Goal: Task Accomplishment & Management: Manage account settings

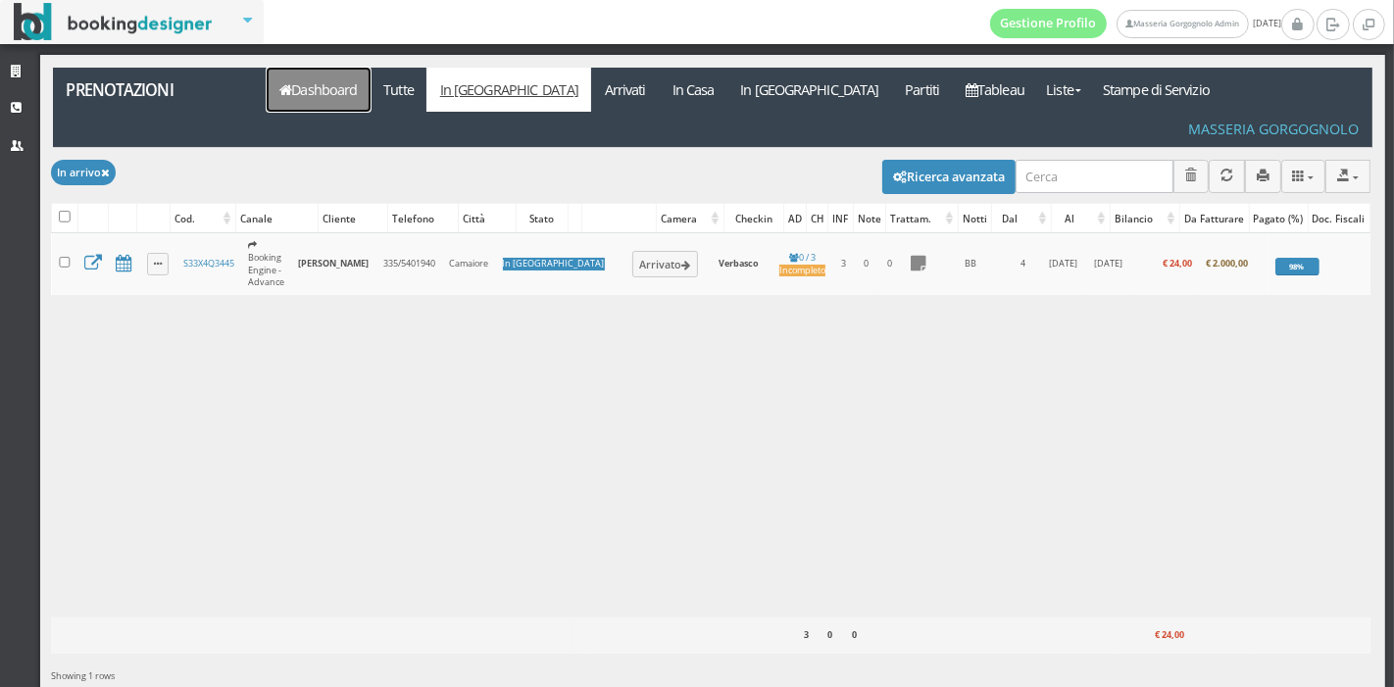
click at [326, 83] on link "Dashboard" at bounding box center [319, 90] width 104 height 44
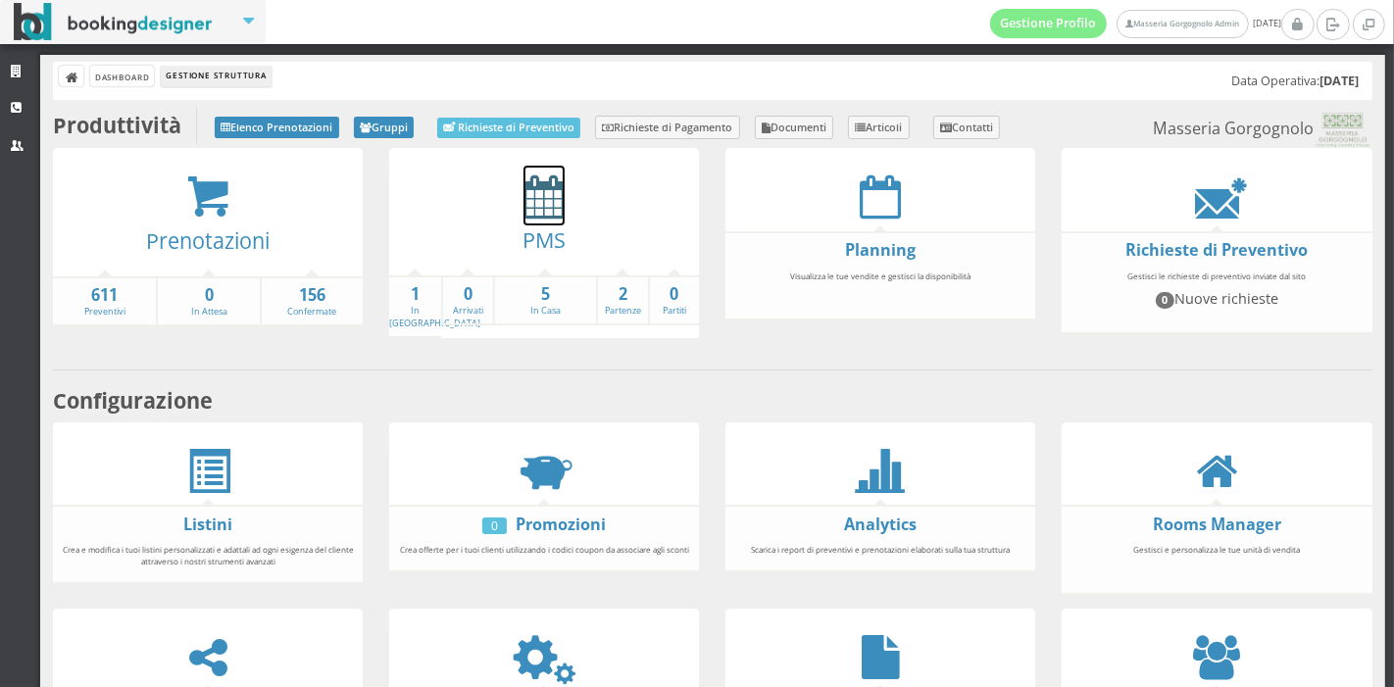
click at [545, 189] on icon at bounding box center [544, 197] width 41 height 44
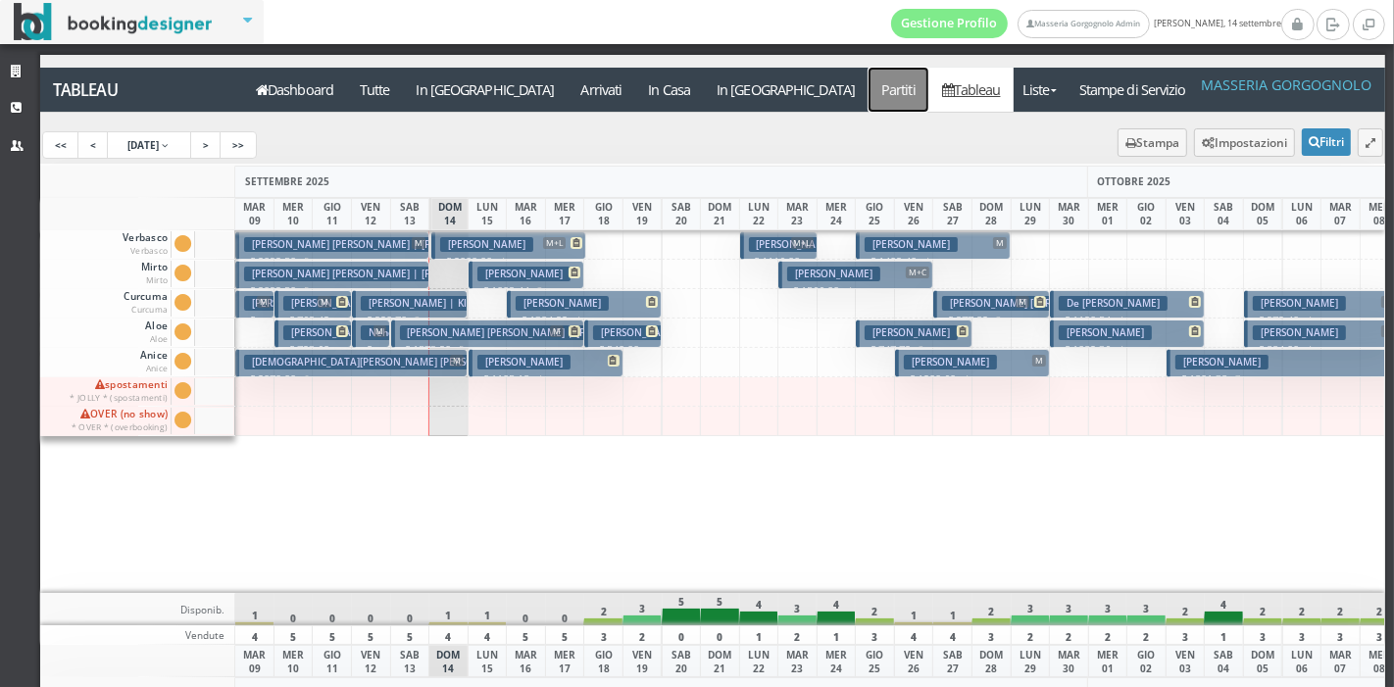
click at [869, 75] on a=pms-departured-reservations"] "Partiti" at bounding box center [899, 90] width 61 height 44
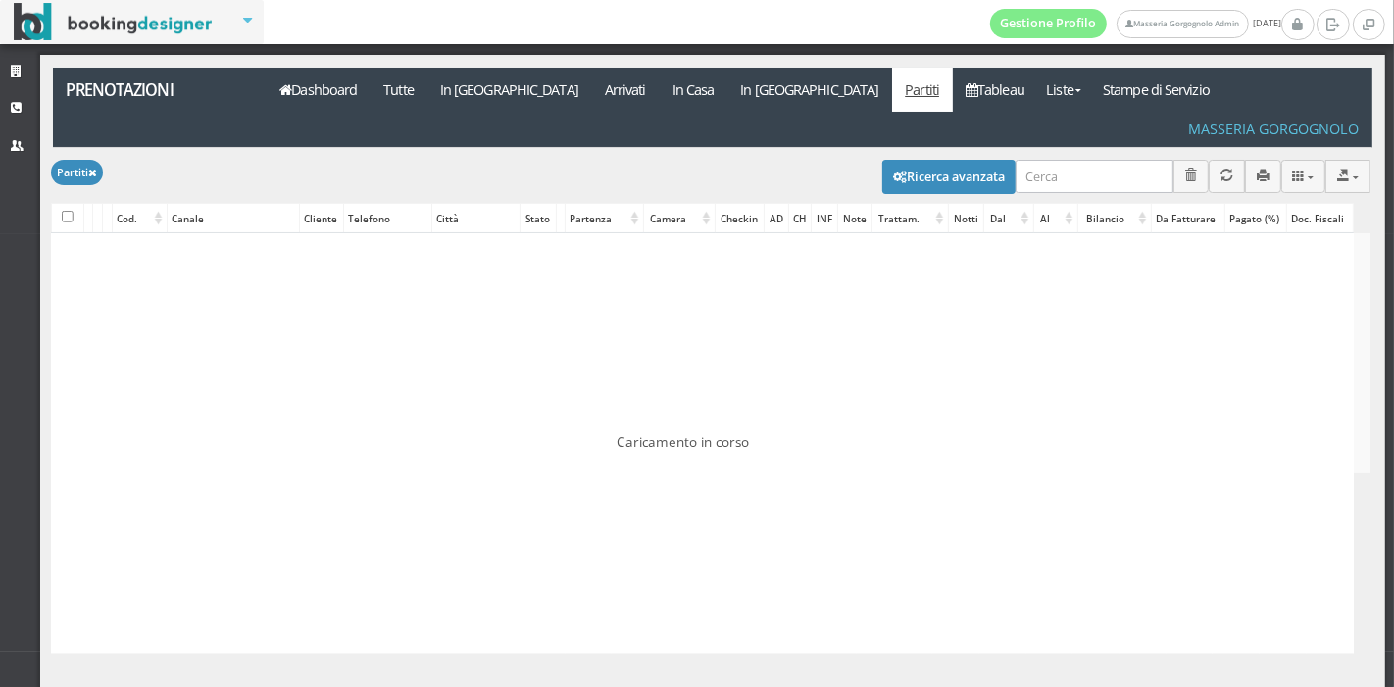
checkbox input "false"
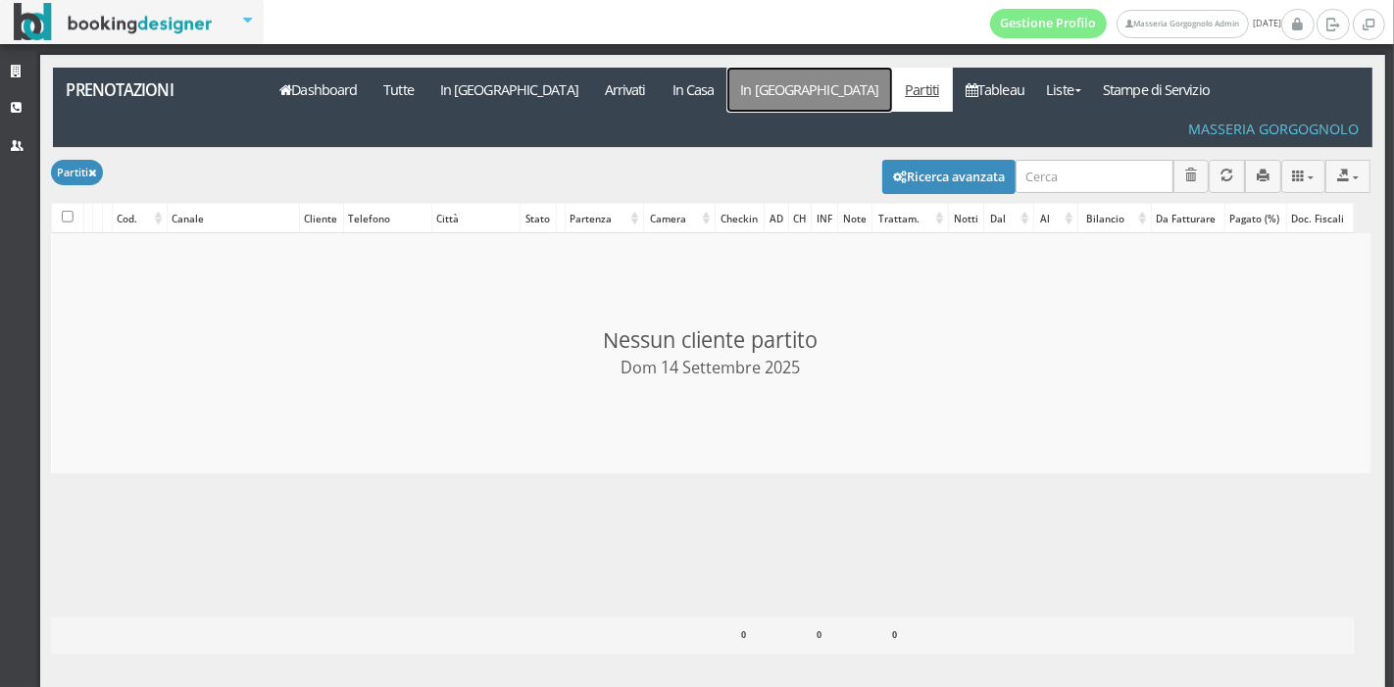
click at [727, 86] on link "In [GEOGRAPHIC_DATA]" at bounding box center [809, 90] width 165 height 44
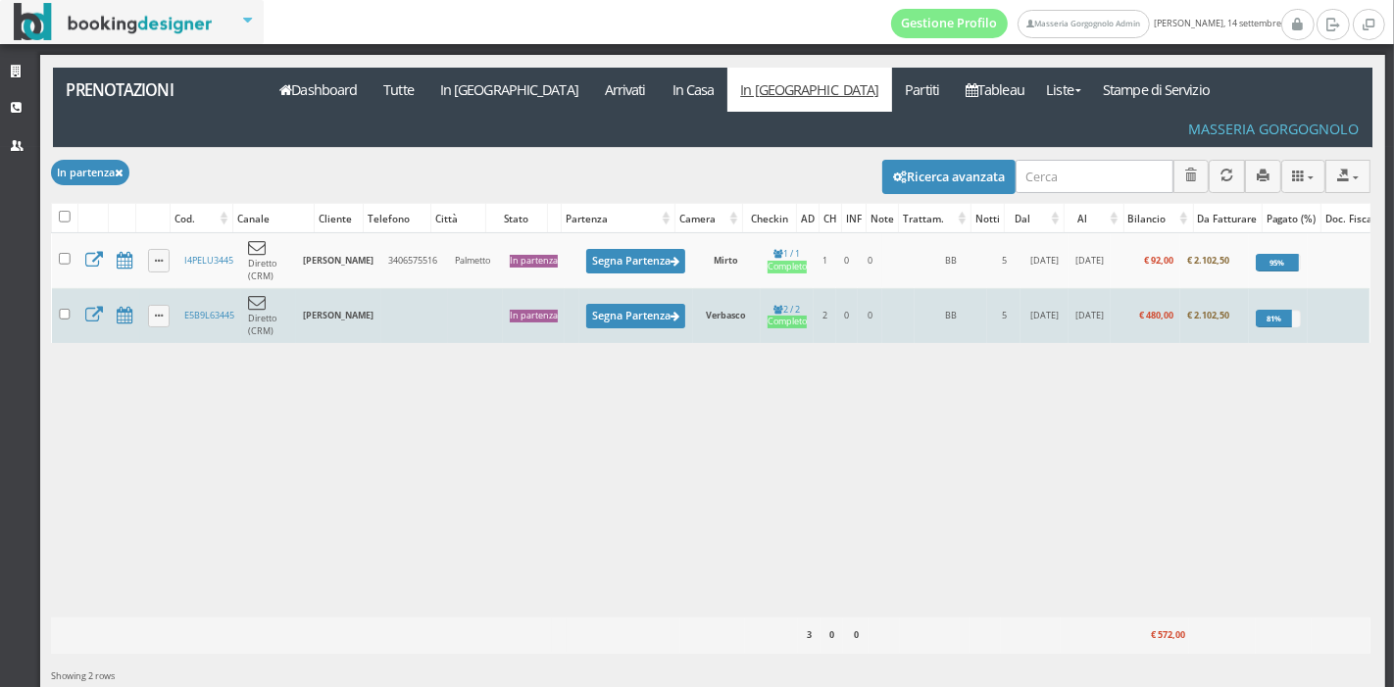
click at [205, 288] on td "E5B9L63445" at bounding box center [208, 315] width 64 height 55
click at [203, 309] on link "E5B9L63445" at bounding box center [209, 315] width 50 height 13
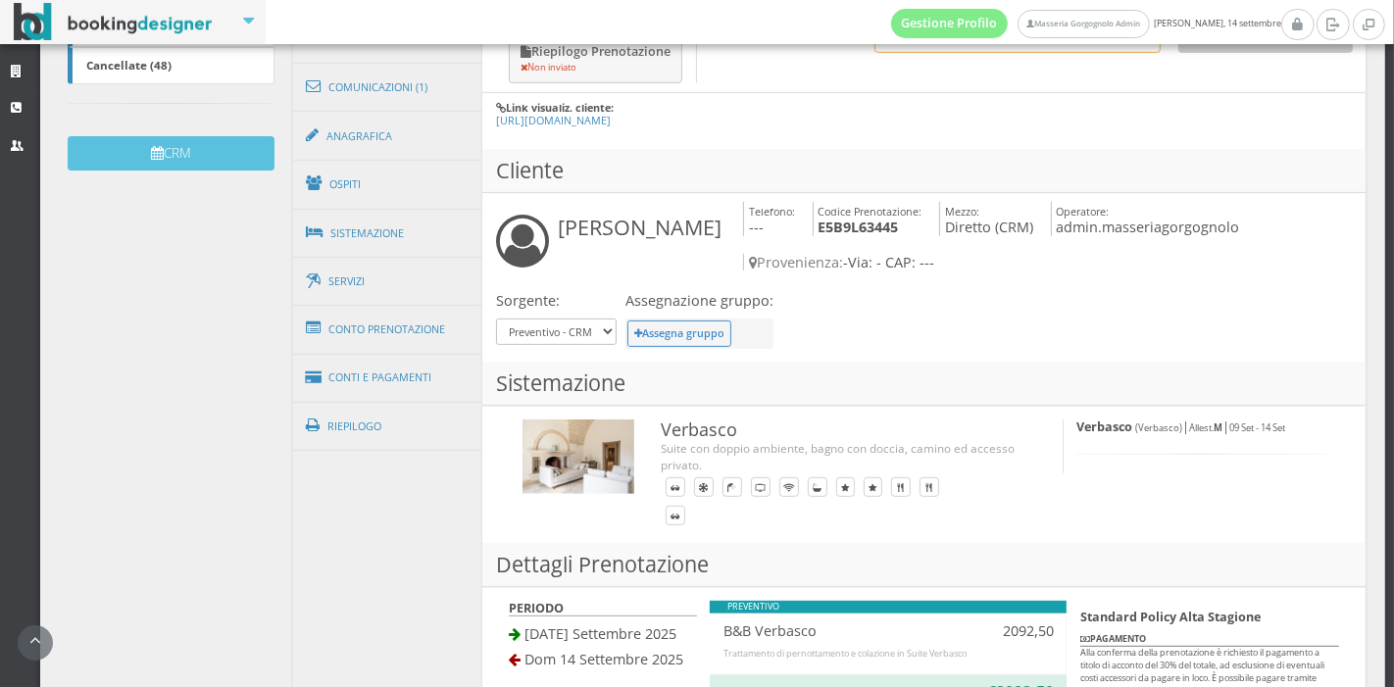
scroll to position [577, 0]
click at [397, 340] on link "Conto Prenotazione" at bounding box center [388, 330] width 190 height 51
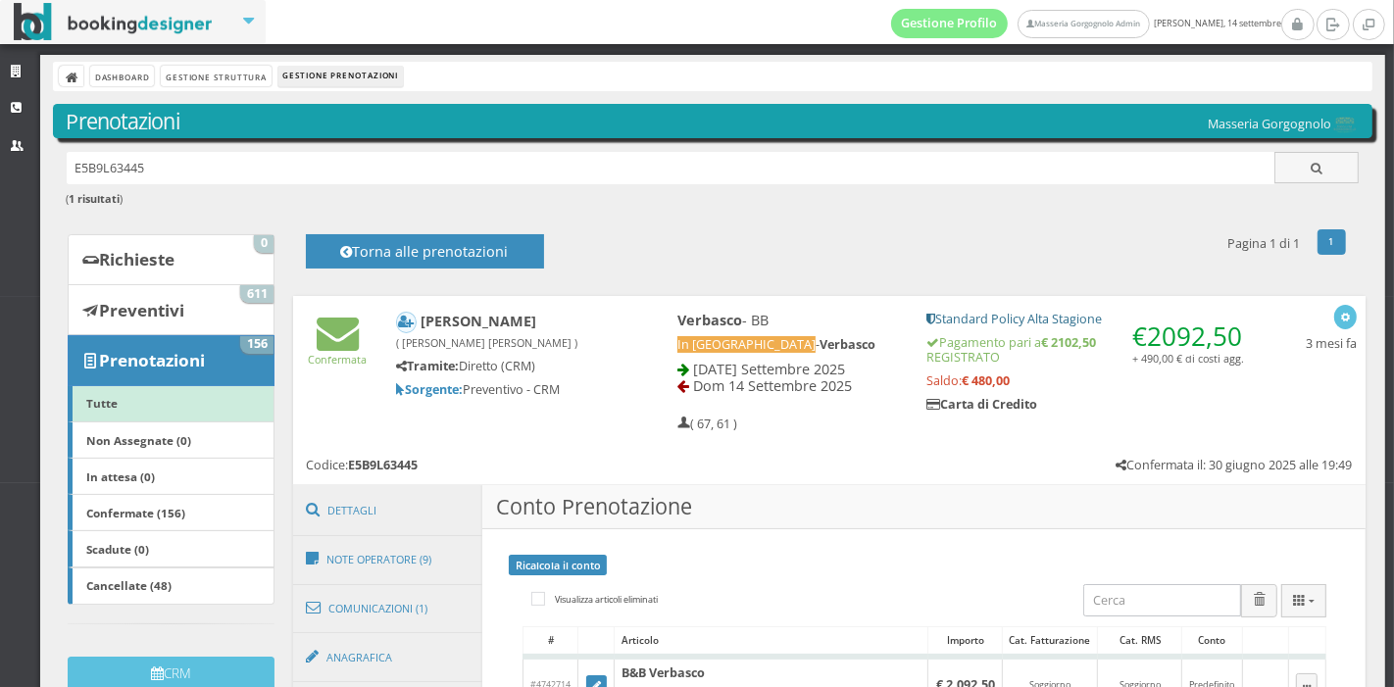
scroll to position [602, 0]
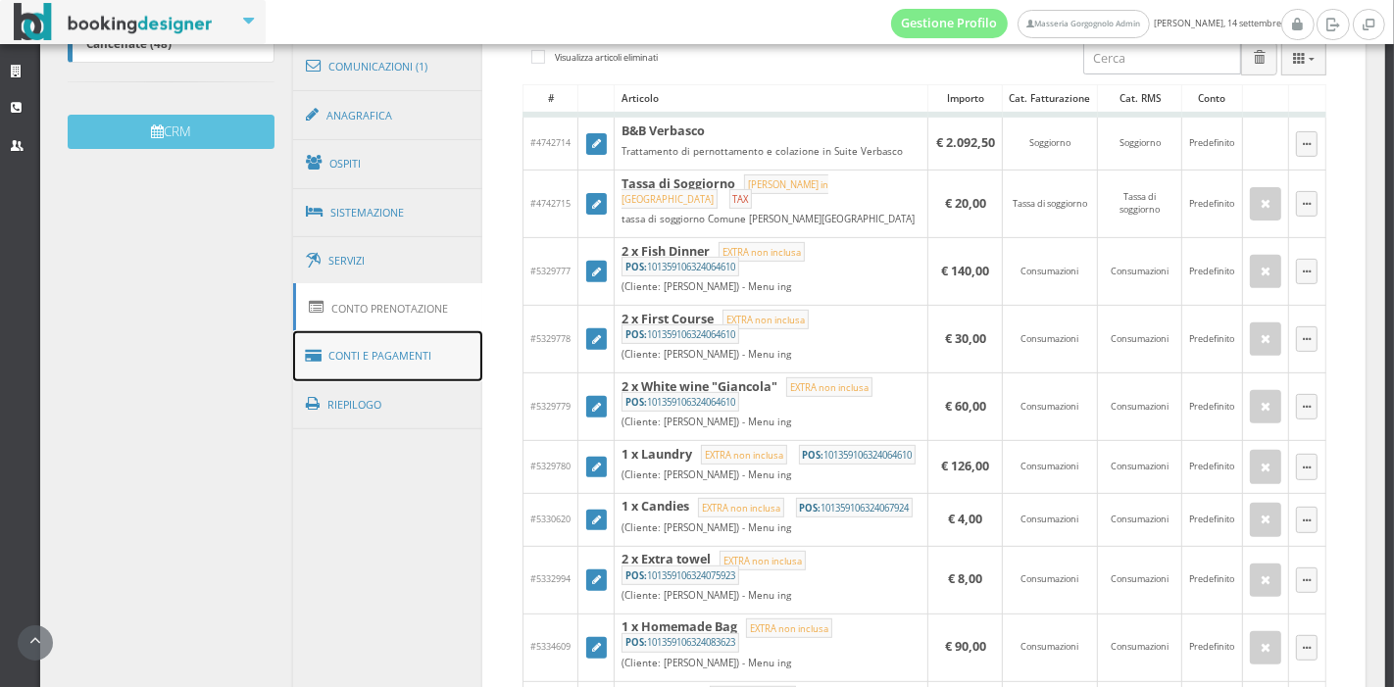
click at [432, 342] on link "Conti e Pagamenti" at bounding box center [388, 356] width 190 height 50
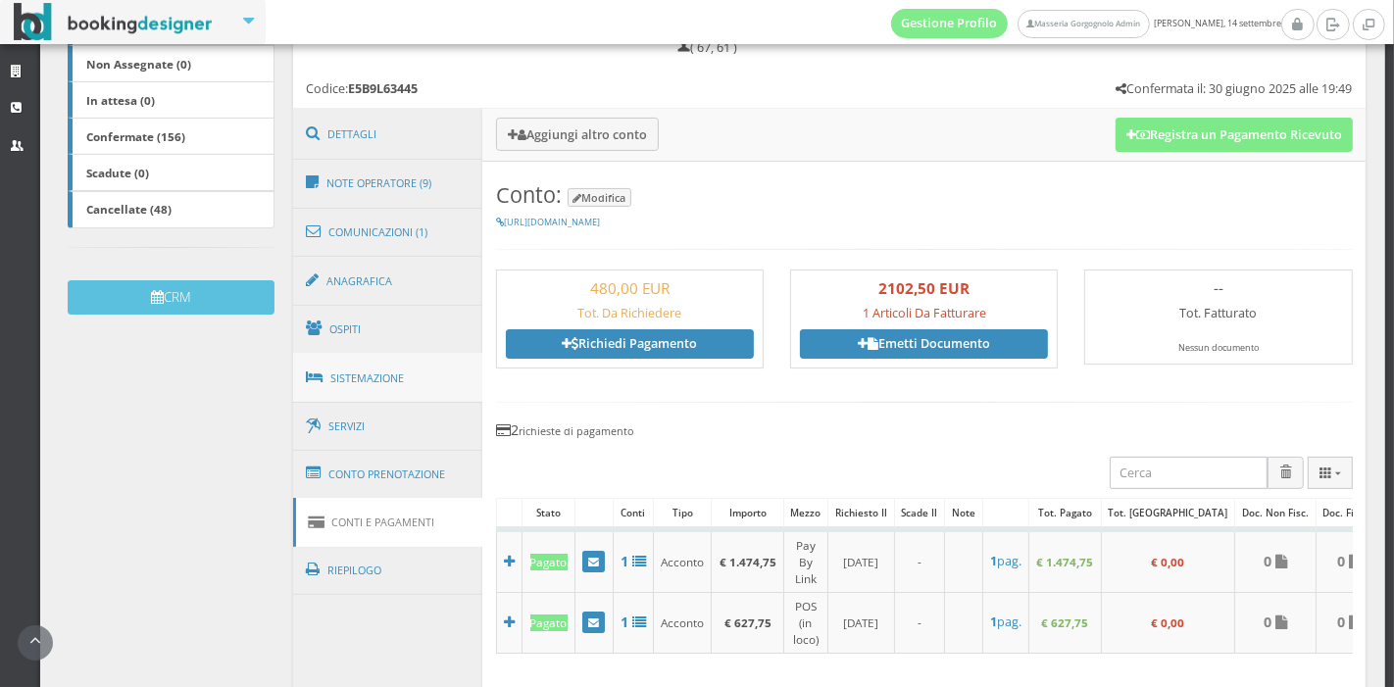
scroll to position [415, 0]
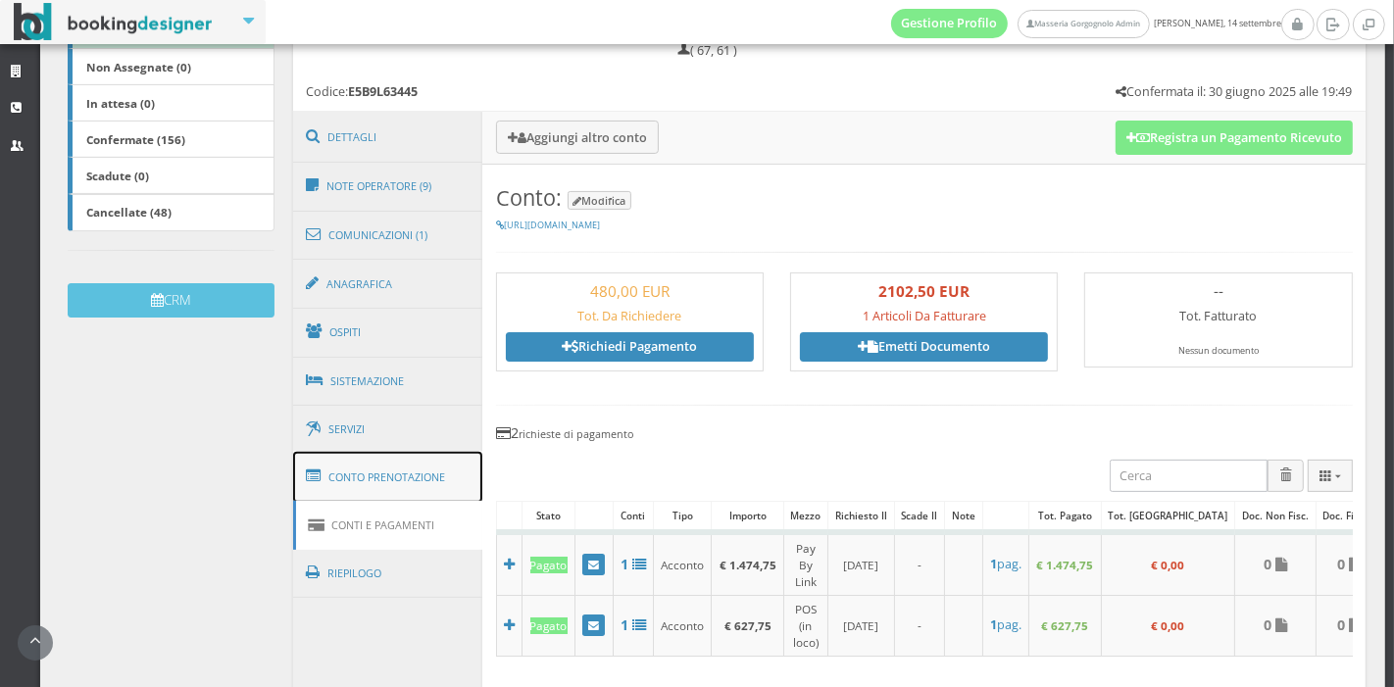
click at [403, 468] on link "Conto Prenotazione" at bounding box center [388, 477] width 190 height 51
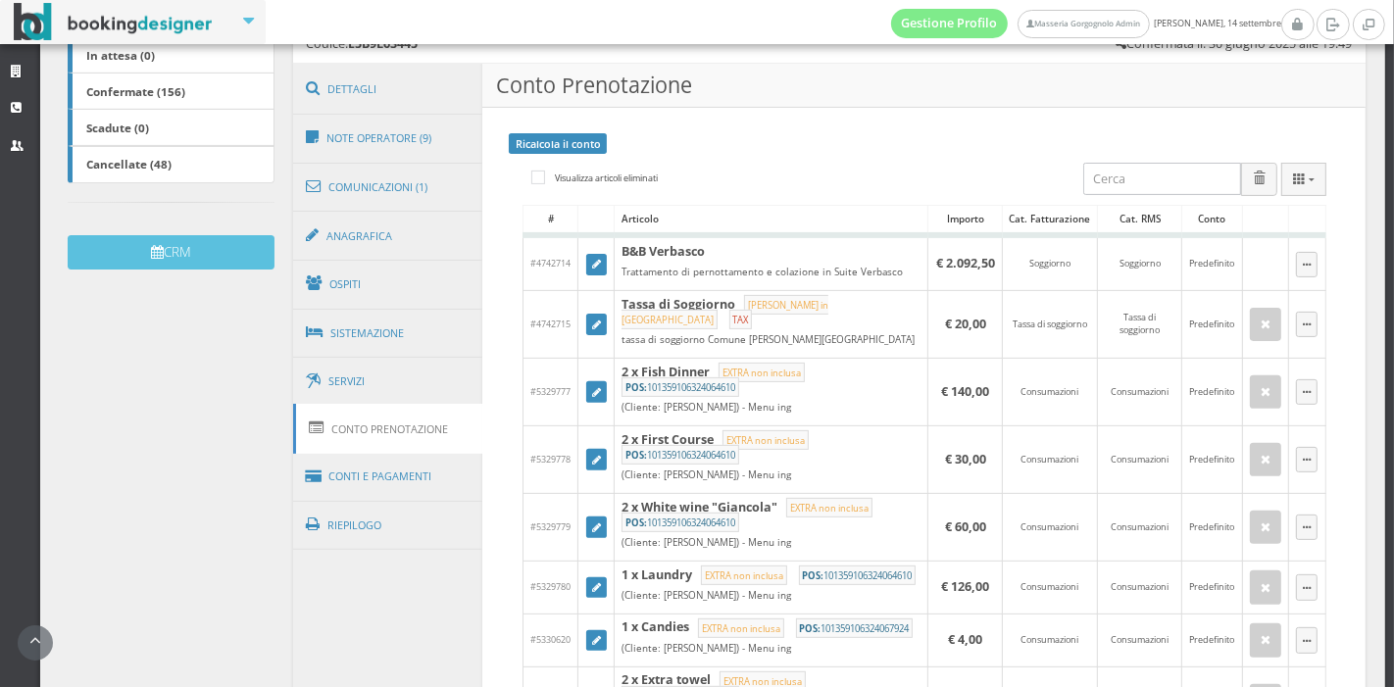
scroll to position [404, 0]
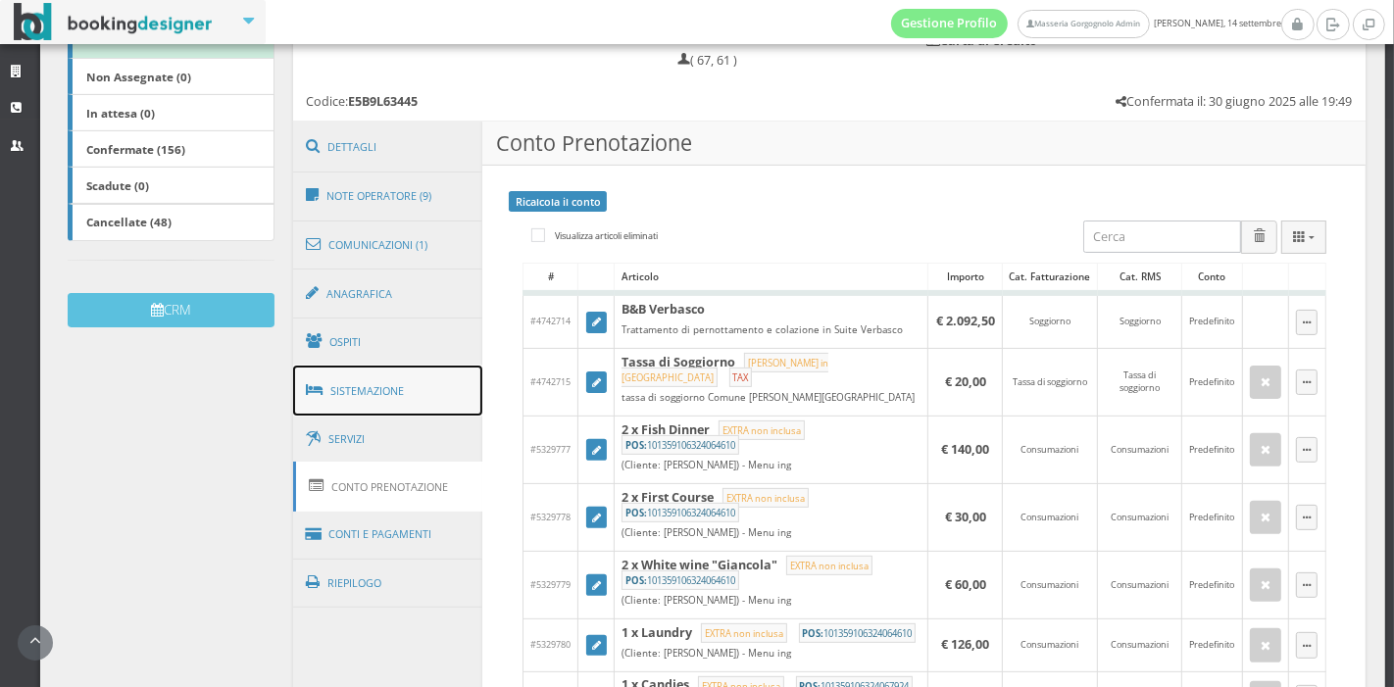
click at [347, 384] on link "Sistemazione" at bounding box center [388, 391] width 190 height 51
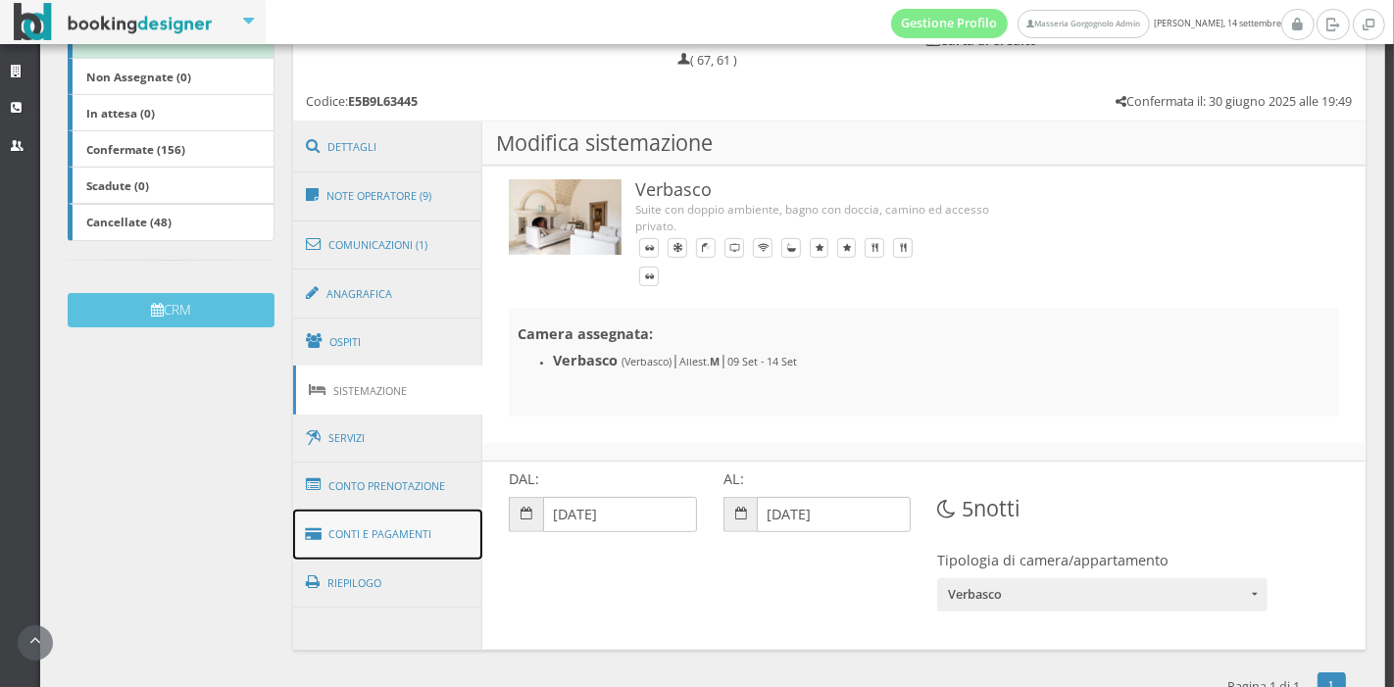
click at [353, 514] on link "Conti e Pagamenti" at bounding box center [388, 535] width 190 height 50
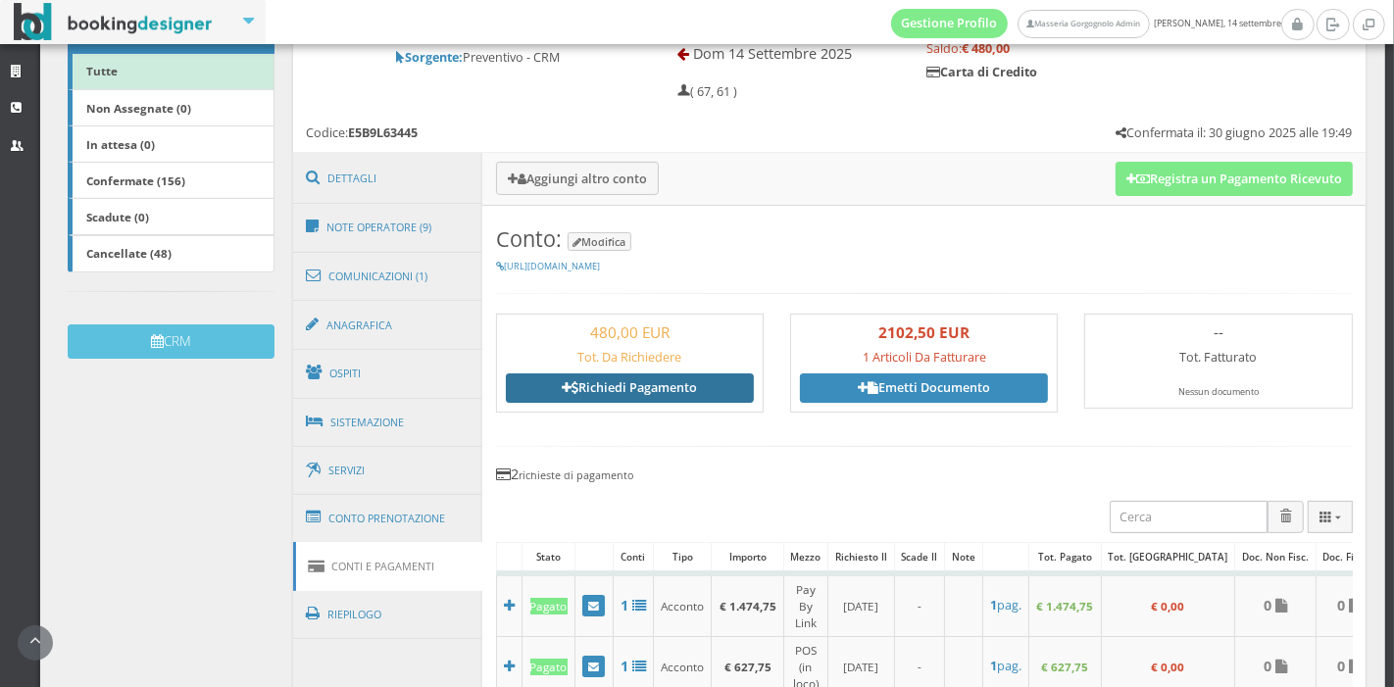
scroll to position [370, 0]
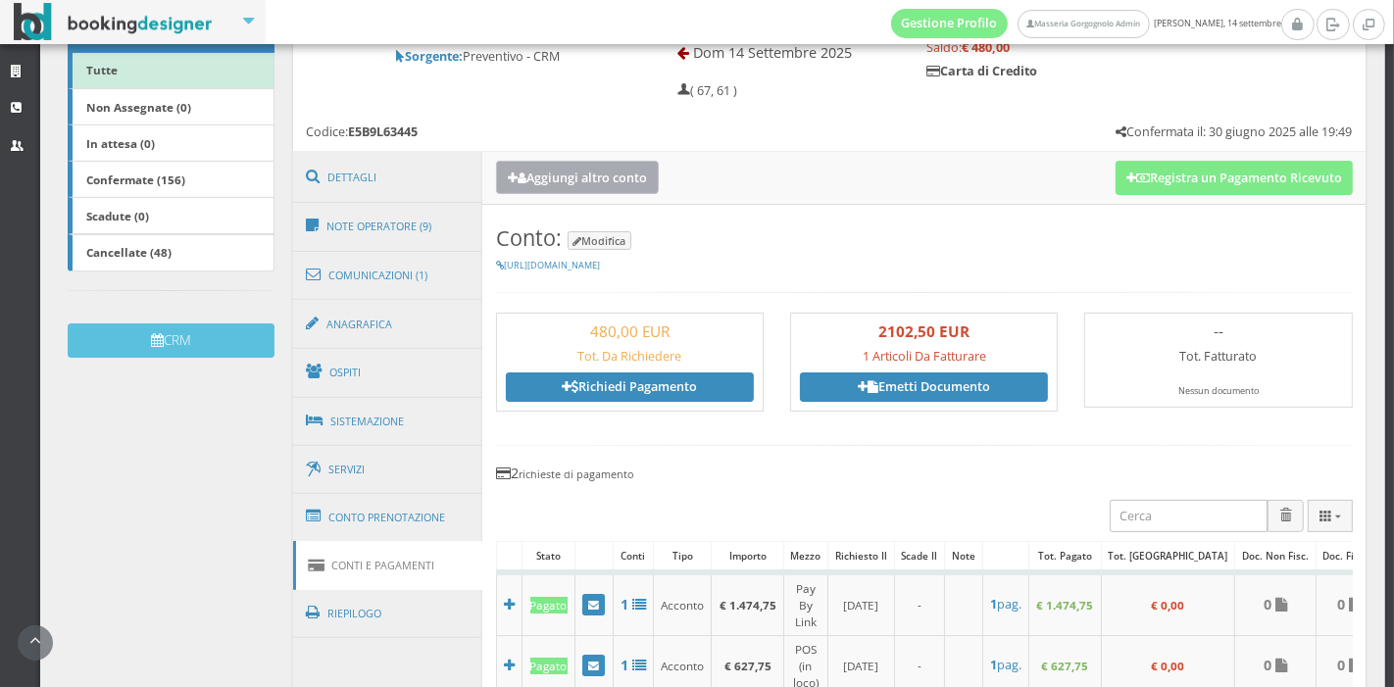
click at [614, 175] on button "Aggiungi altro conto" at bounding box center [577, 177] width 163 height 32
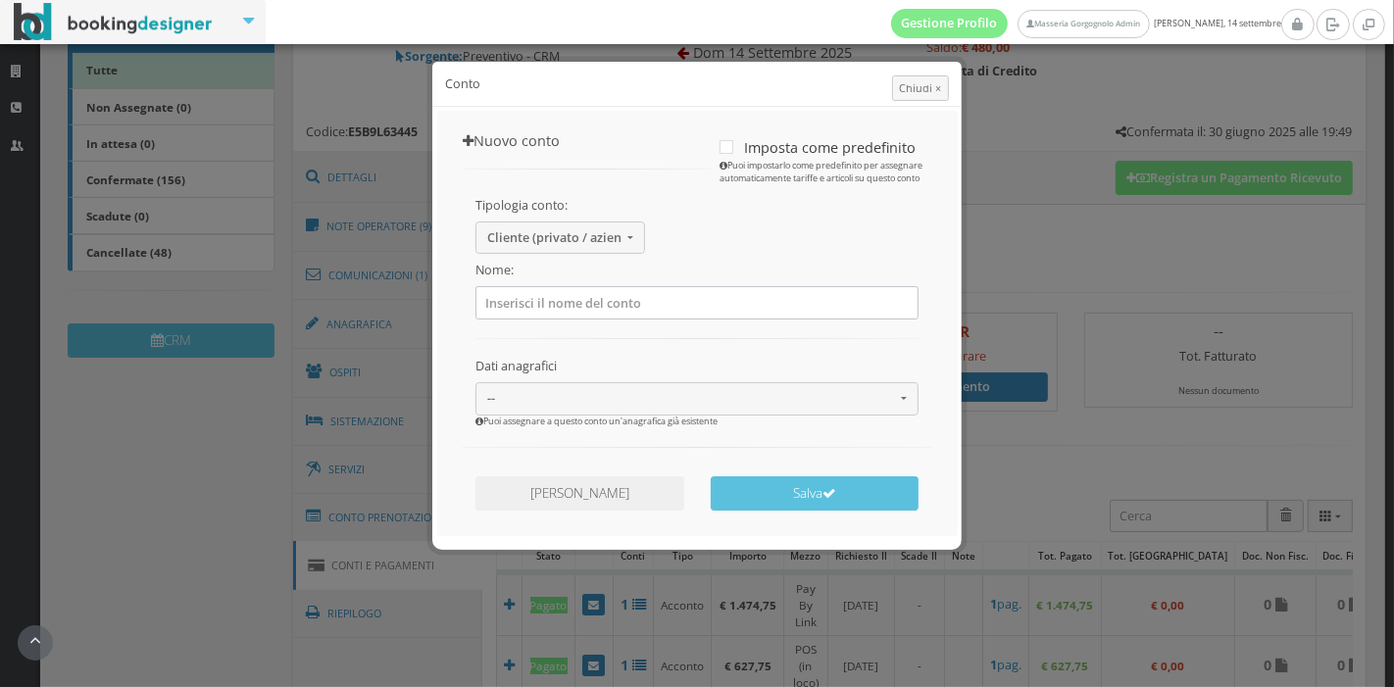
click at [614, 175] on div "Imposta come predefinito Puoi impostarlo come predefinito per assegnare automat…" at bounding box center [697, 157] width 496 height 66
click at [919, 78] on button "Chiudi ×" at bounding box center [920, 87] width 57 height 25
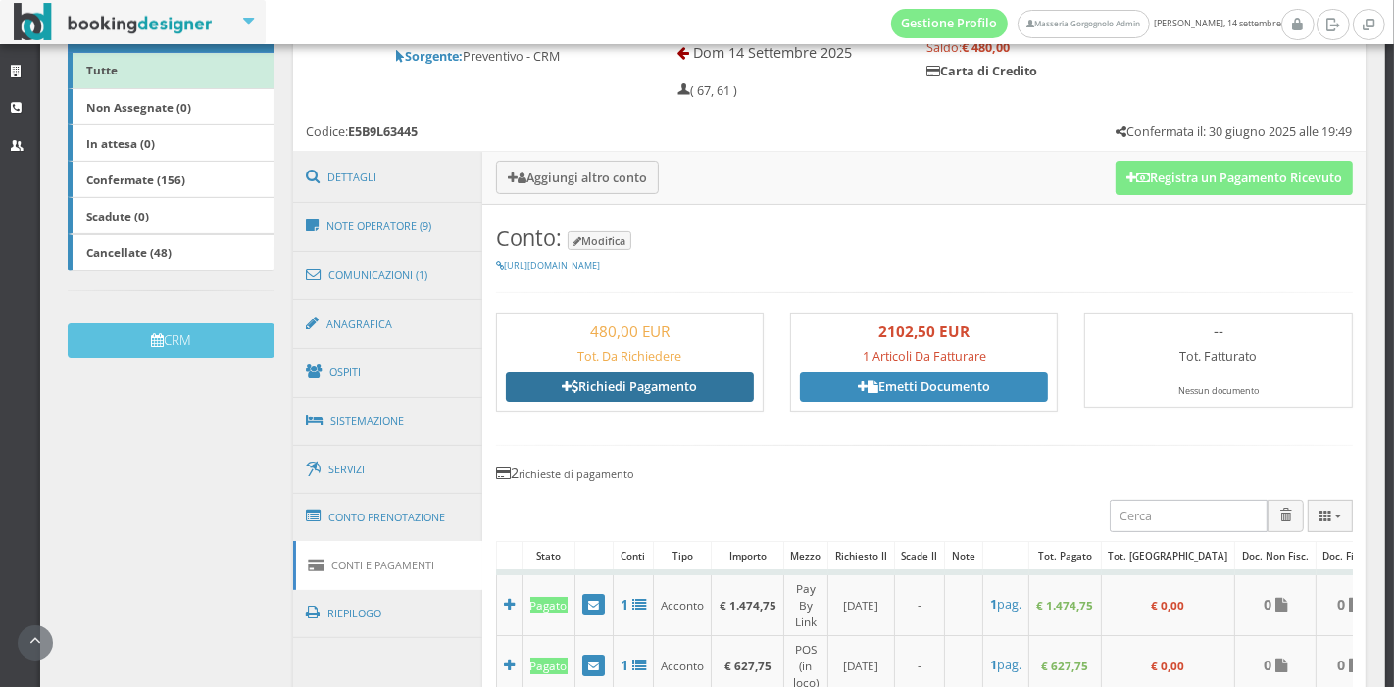
click at [660, 396] on link "Richiedi Pagamento" at bounding box center [630, 387] width 248 height 29
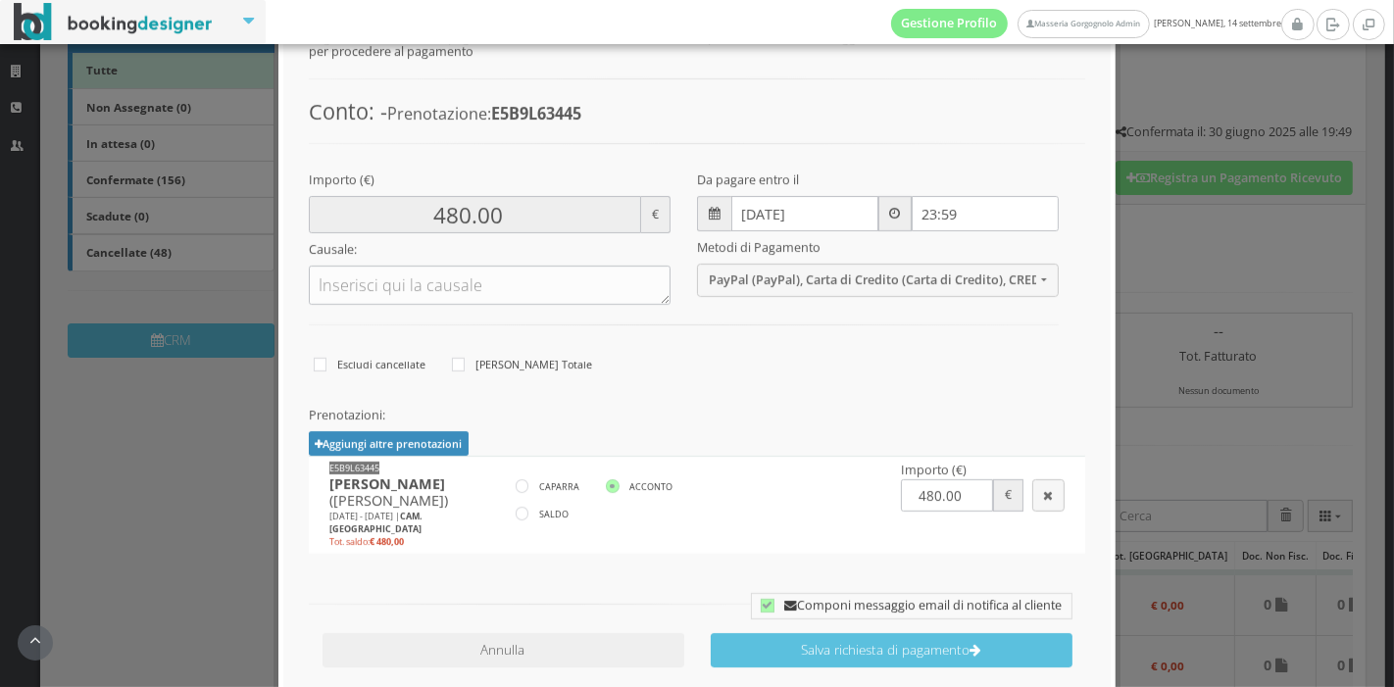
scroll to position [183, 0]
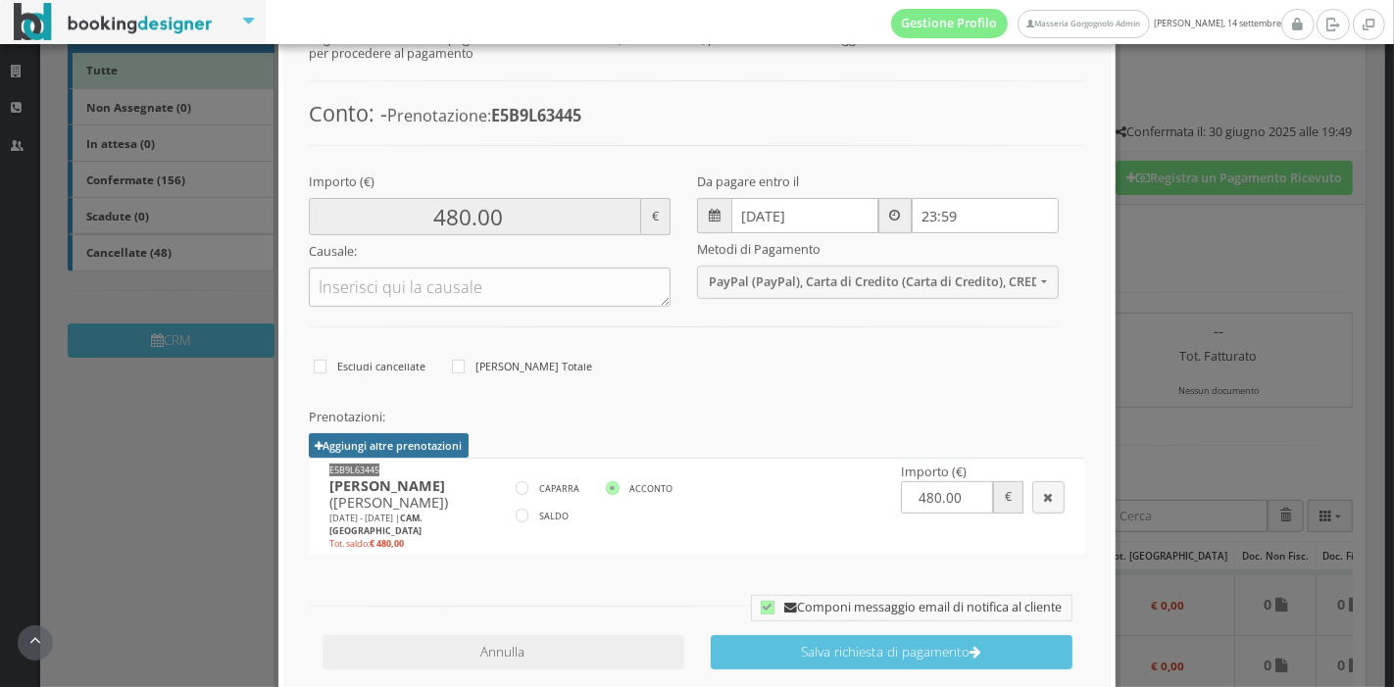
click at [381, 419] on button "Aggiungi altre prenotazioni" at bounding box center [389, 428] width 160 height 25
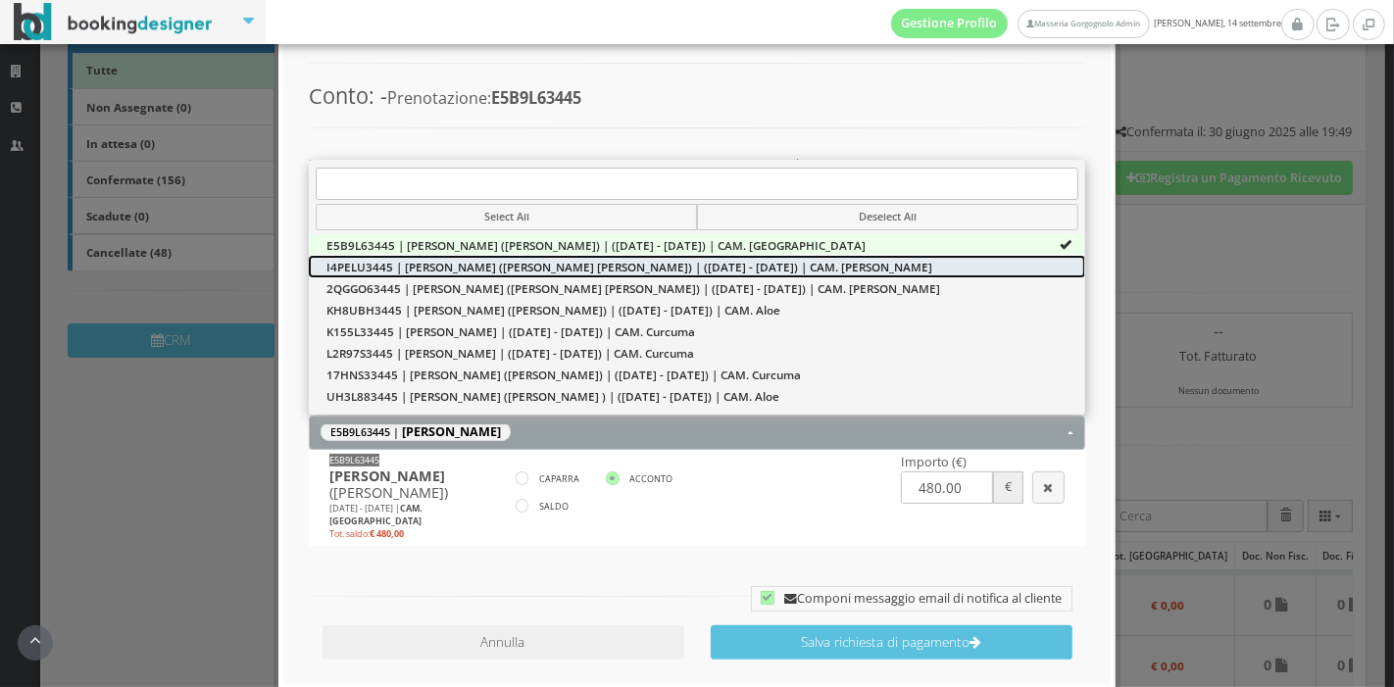
click at [468, 268] on span "I4PELU3445 | Sarah Pressler (Sarah Mae Pressler) | (09/09/2025 - 14/09/2025) | …" at bounding box center [629, 267] width 606 height 17
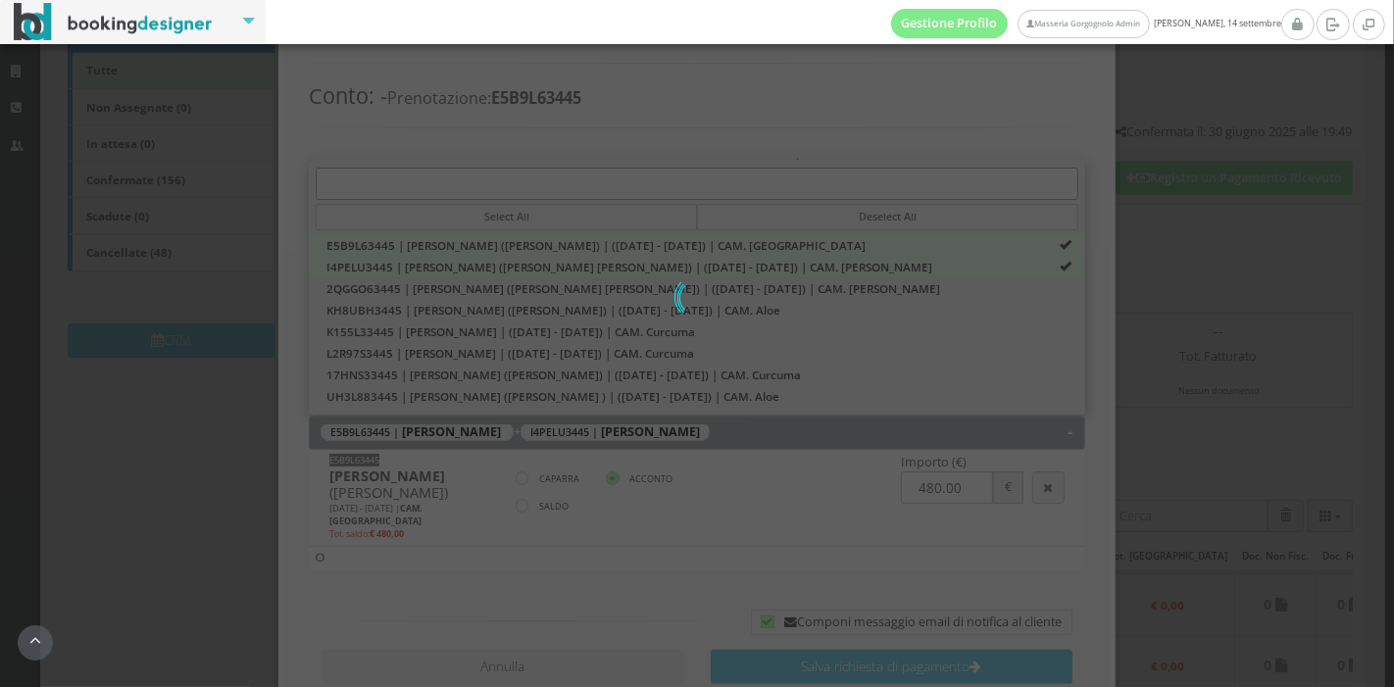
type input "960.00"
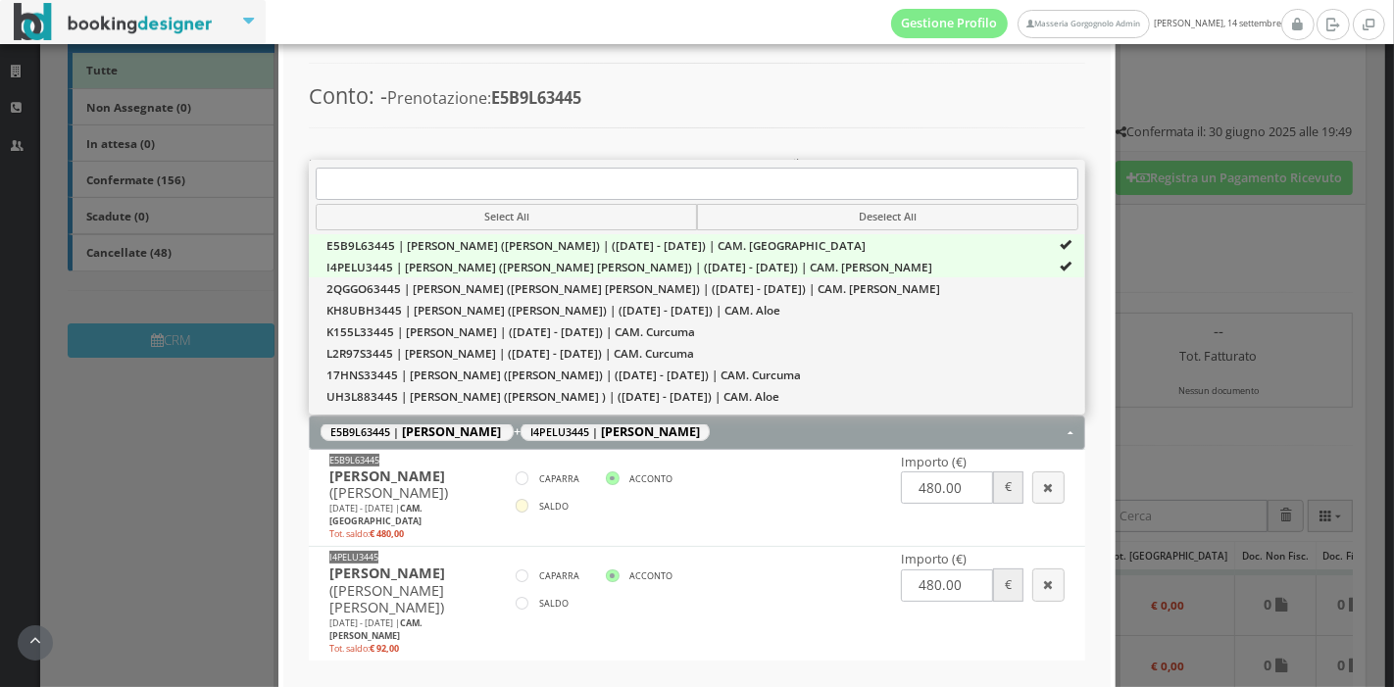
click at [517, 505] on icon at bounding box center [523, 506] width 14 height 14
radio input"] "true"
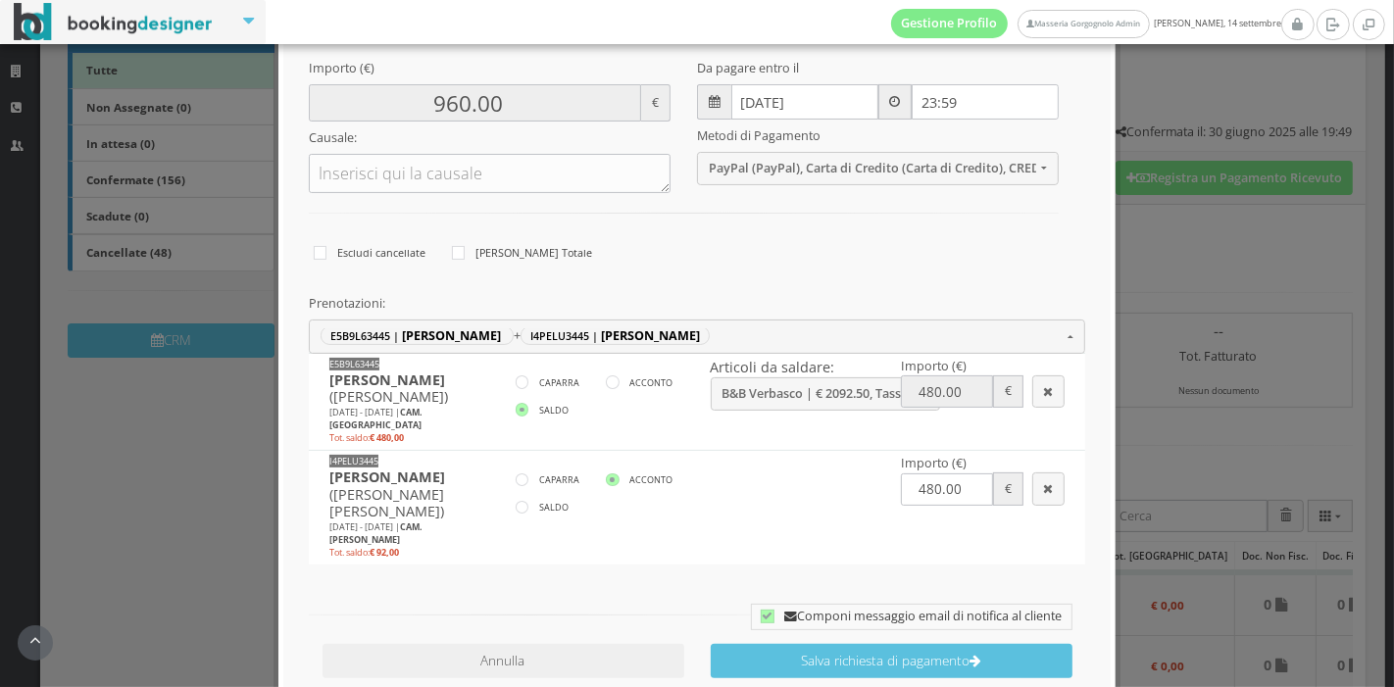
scroll to position [291, 0]
click at [613, 384] on label "ACCONTO" at bounding box center [639, 382] width 67 height 24
radio input"] "true"
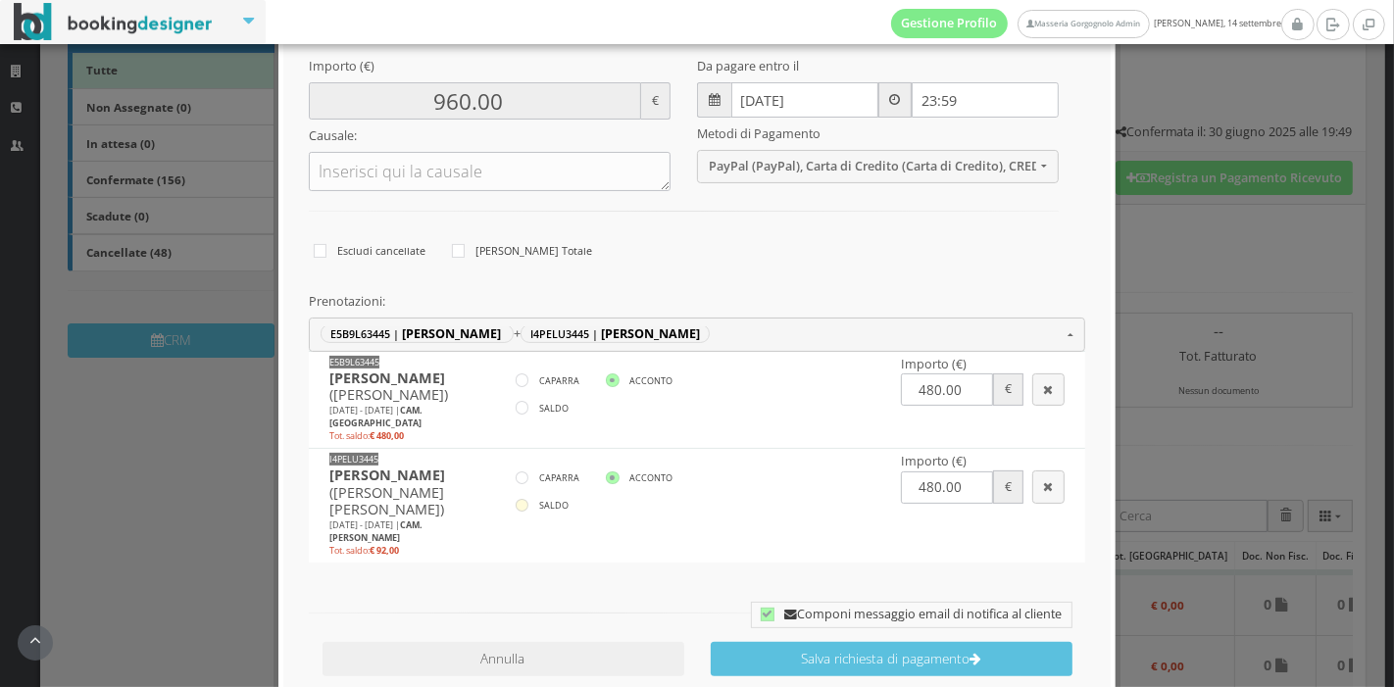
click at [525, 498] on label "SALDO" at bounding box center [542, 506] width 53 height 24
radio input"] "true"
type input "572.00"
type input "92.00"
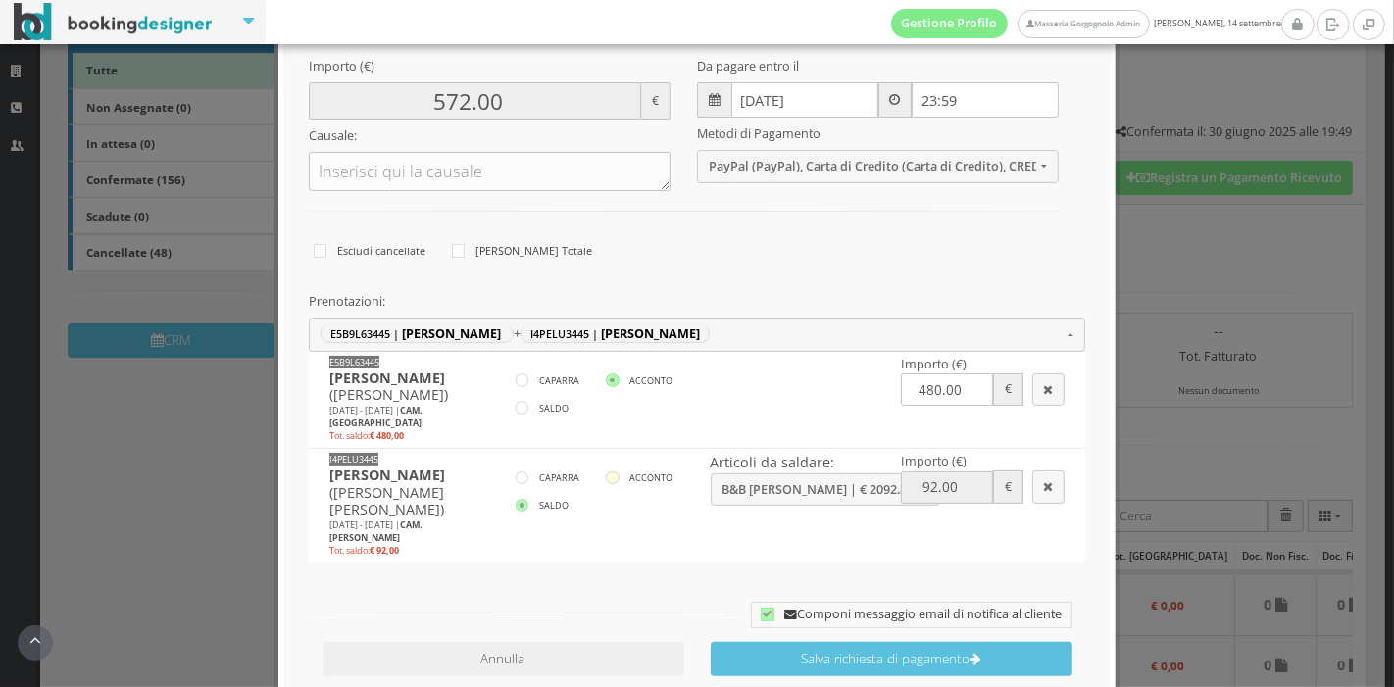
click at [610, 477] on icon at bounding box center [613, 479] width 14 height 14
radio input"] "true"
type input "960.00"
type input "480.00"
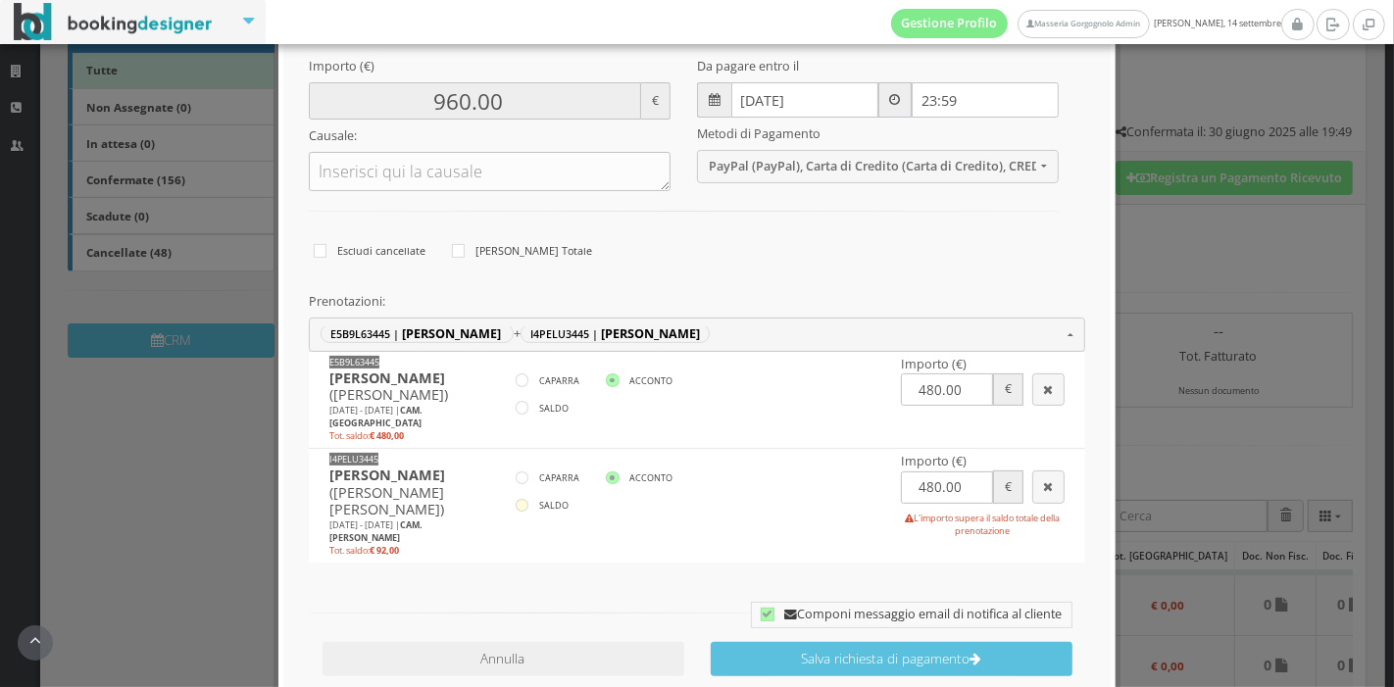
click at [516, 499] on icon at bounding box center [523, 506] width 14 height 14
radio input"] "true"
type input "572.00"
type input "92.00"
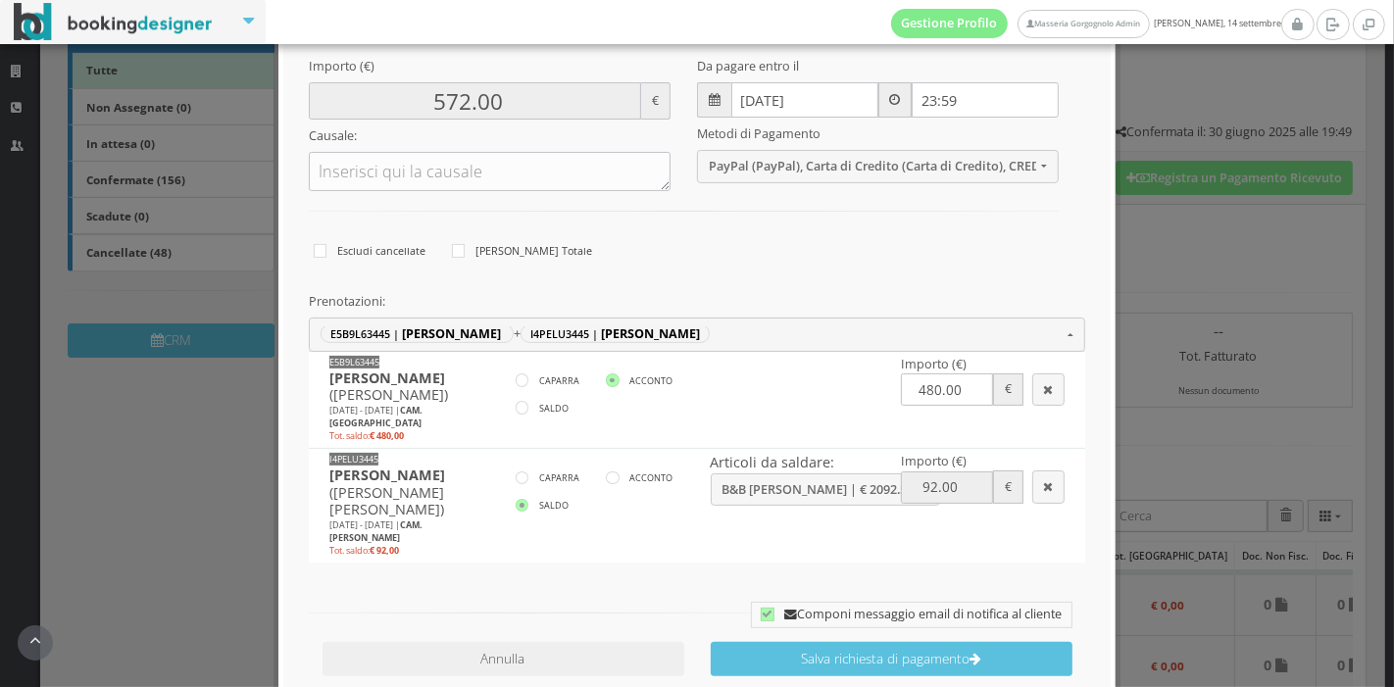
scroll to position [376, 0]
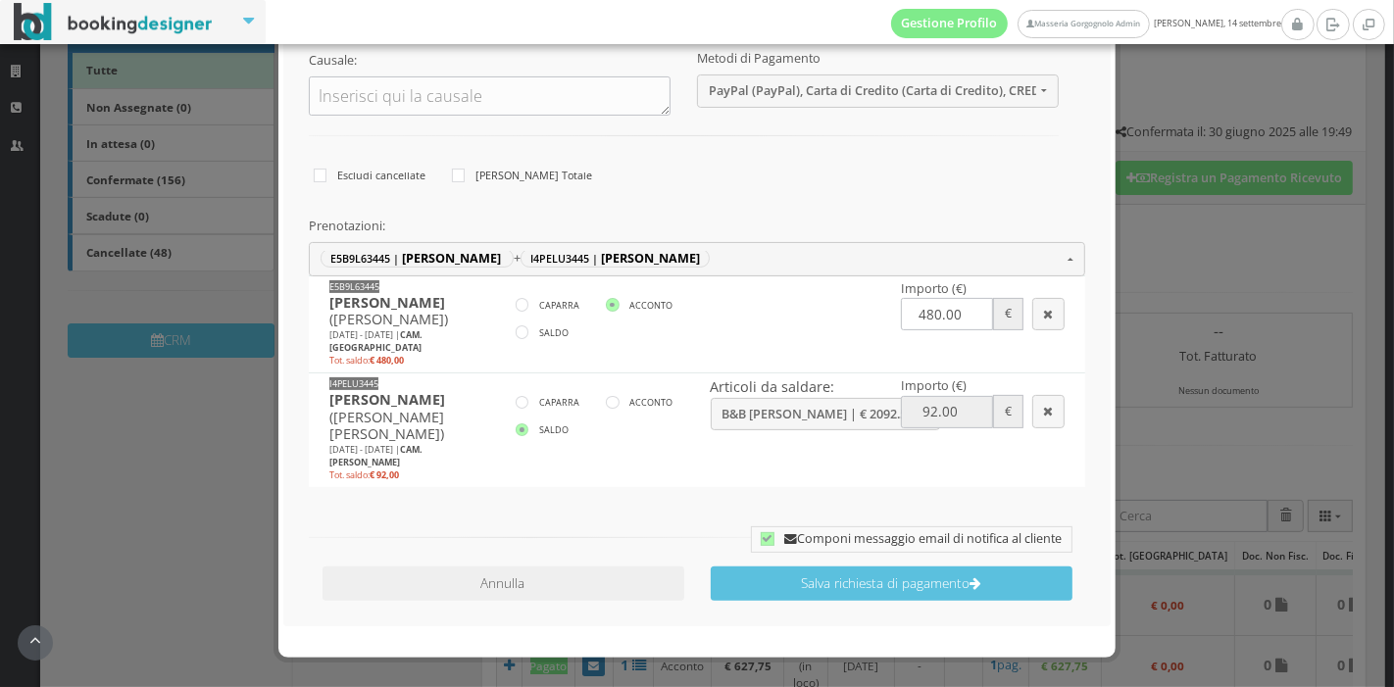
click at [761, 532] on icon at bounding box center [768, 539] width 14 height 14
checkbox input "false"
click at [748, 402] on button "B&B Mirto | € 2092.50, Tassa di Soggiorno | € 10.00, Acconto | € -627.75, Accon…" at bounding box center [825, 414] width 229 height 32
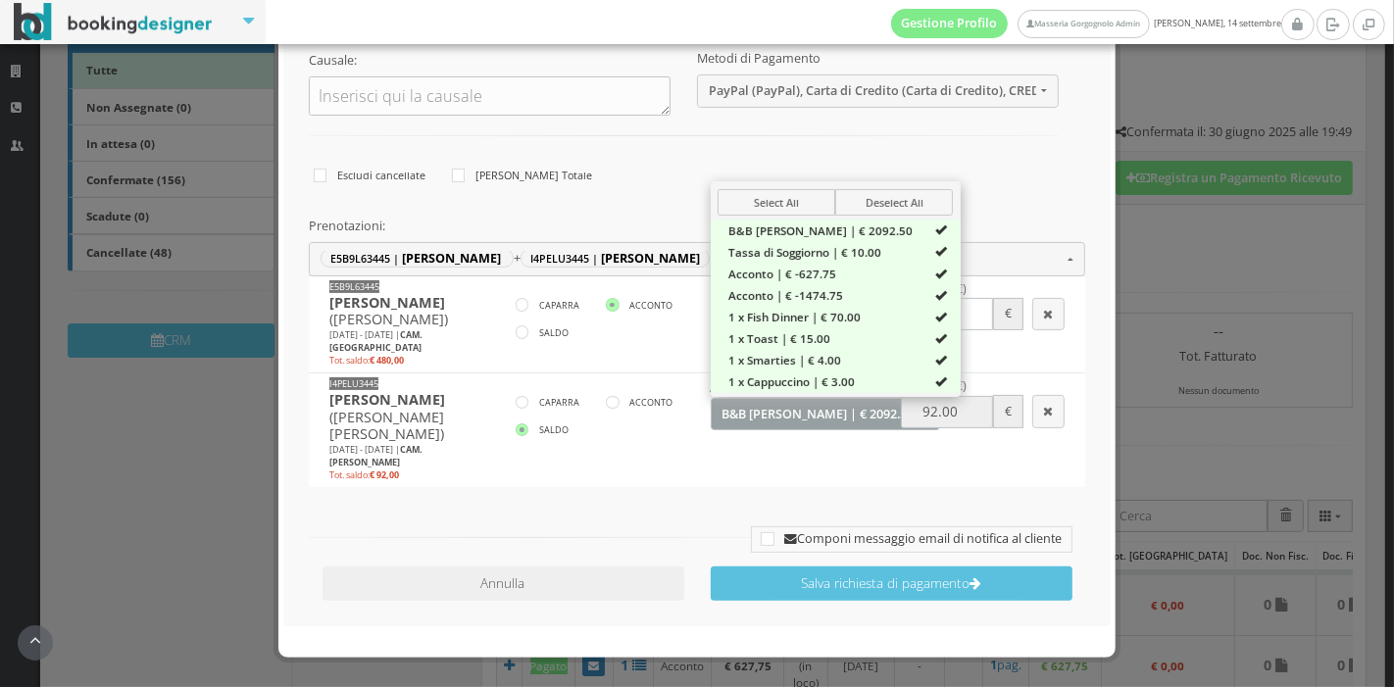
click at [749, 450] on td "I4PELU3445 Sarah Pressler (Sarah Mae Pressler) 09/09/2025 - 14/09/2025 | CAM. M…" at bounding box center [697, 431] width 777 height 114
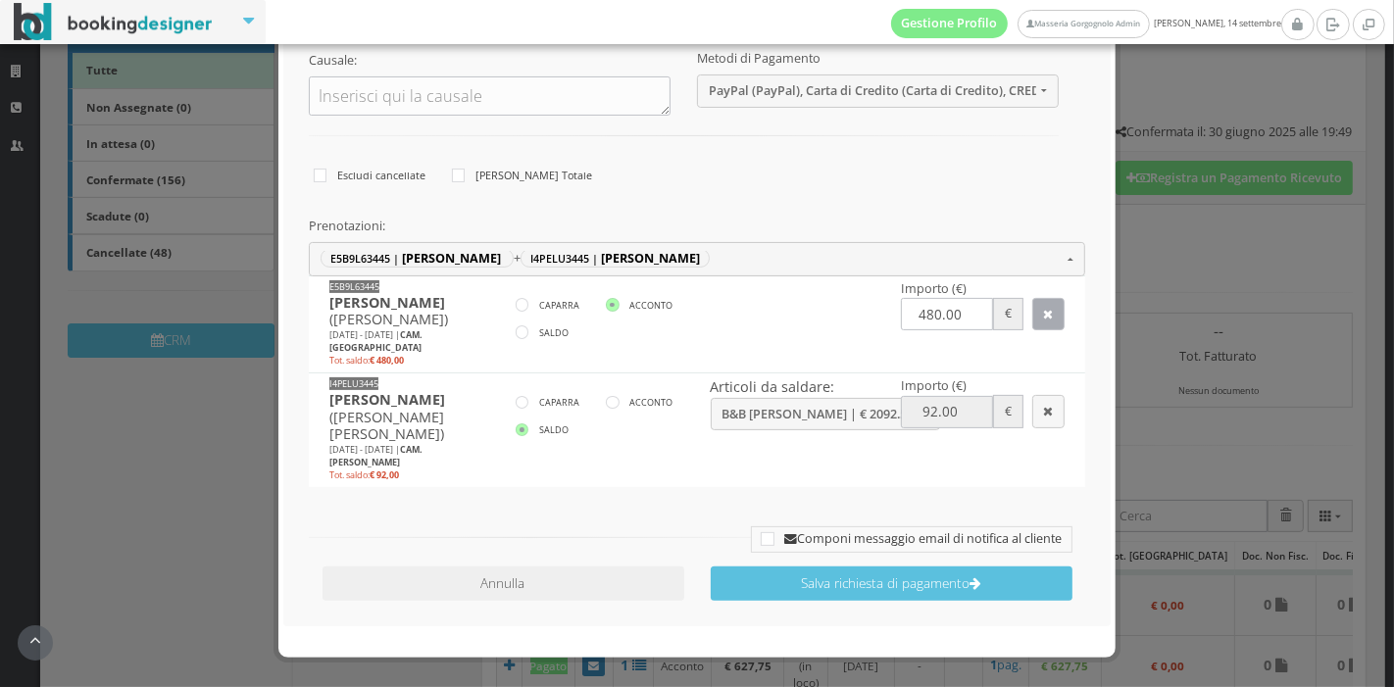
click at [1044, 303] on button "button" at bounding box center [1048, 314] width 33 height 32
select select "I4PELU3445"
type input "92.00"
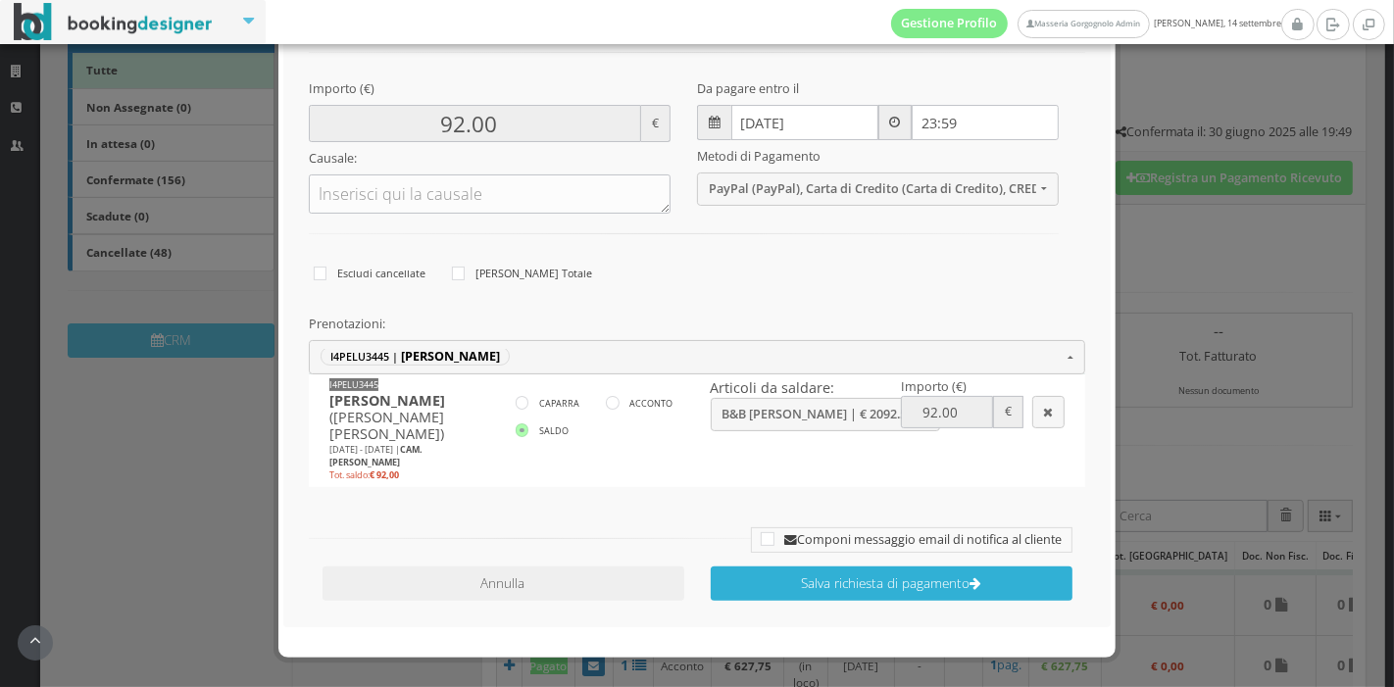
click at [822, 567] on button "Salva richiesta di pagamento" at bounding box center [892, 584] width 362 height 34
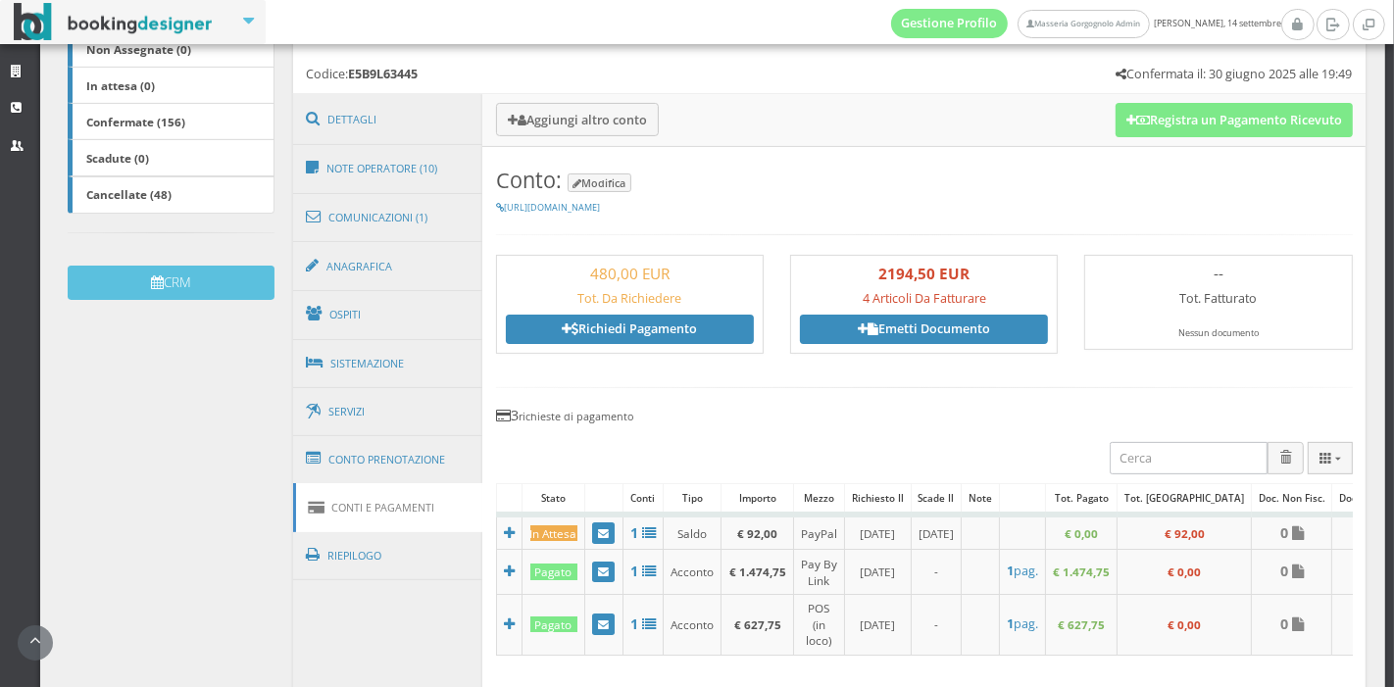
scroll to position [435, 0]
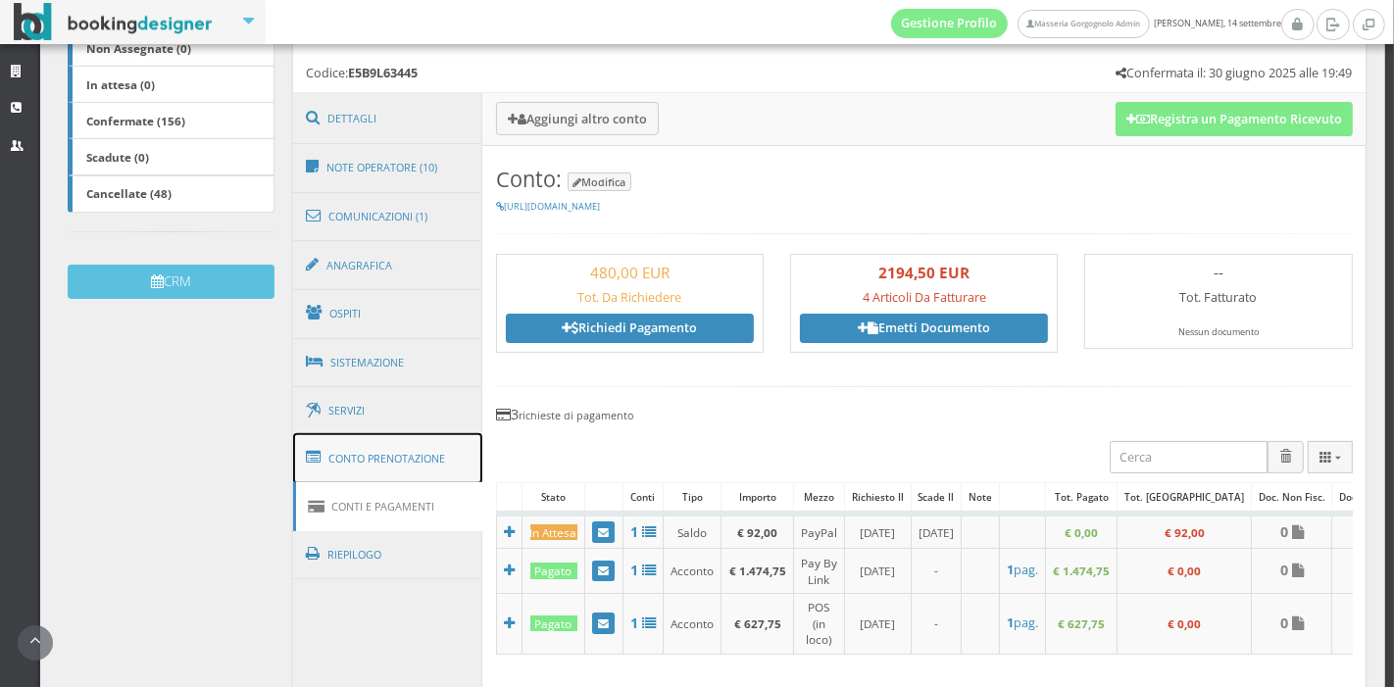
click at [420, 457] on link "Conto Prenotazione" at bounding box center [388, 458] width 190 height 51
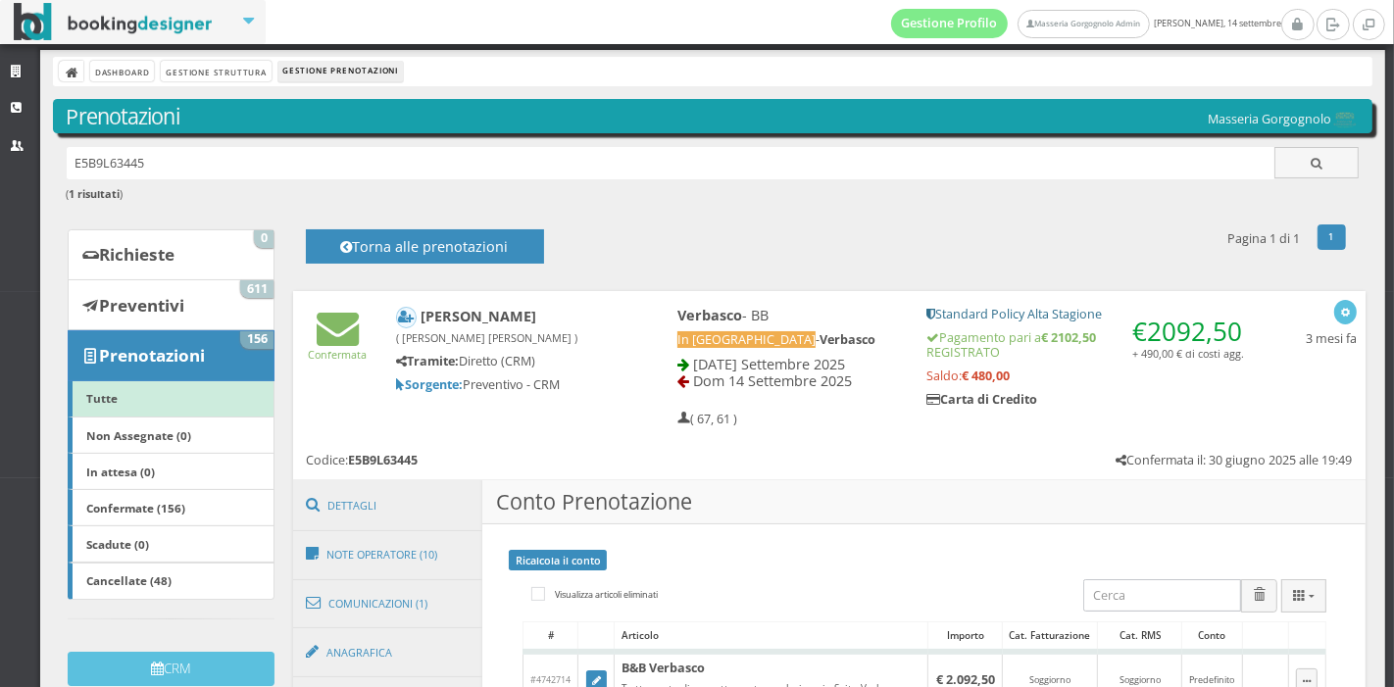
scroll to position [0, 0]
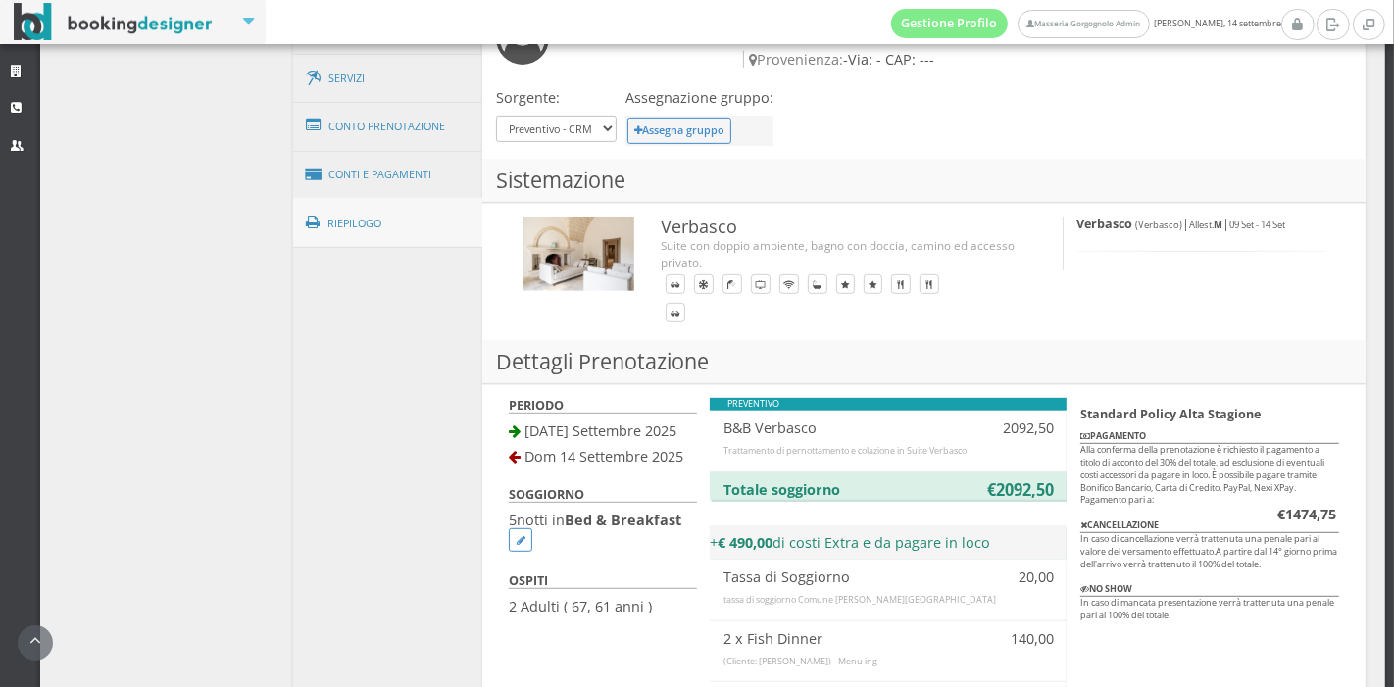
scroll to position [802, 0]
click at [411, 162] on link "Conti e Pagamenti" at bounding box center [388, 176] width 190 height 50
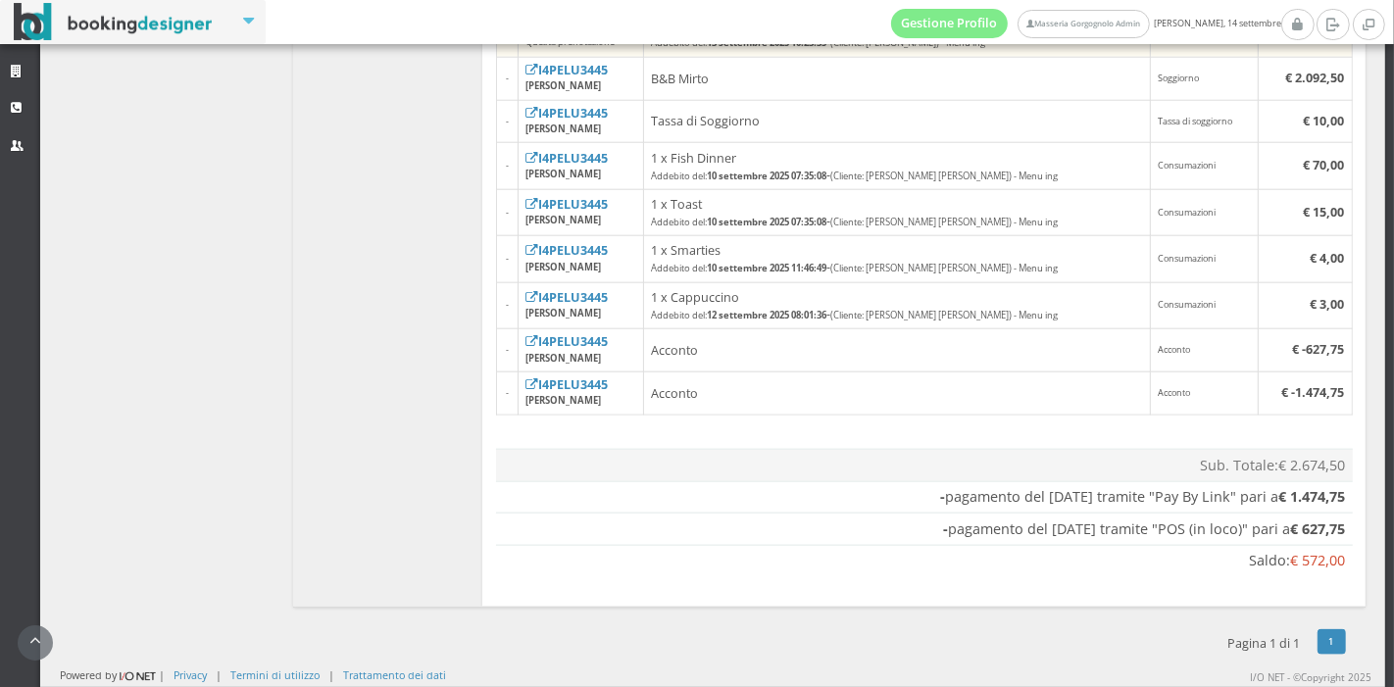
scroll to position [1980, 0]
